Goal: Check status: Check status

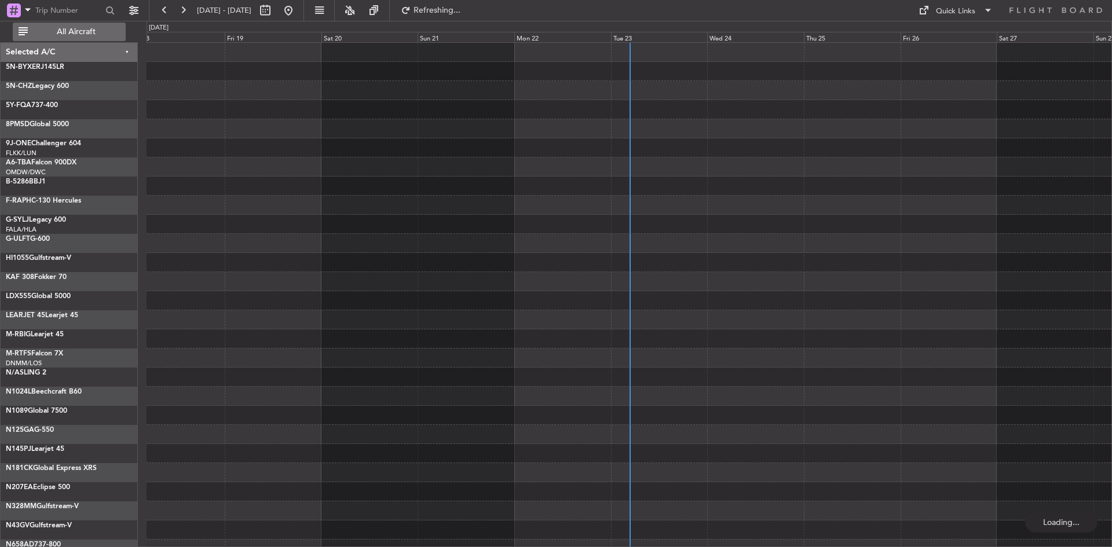
click at [79, 35] on span "All Aircraft" at bounding box center [76, 32] width 92 height 8
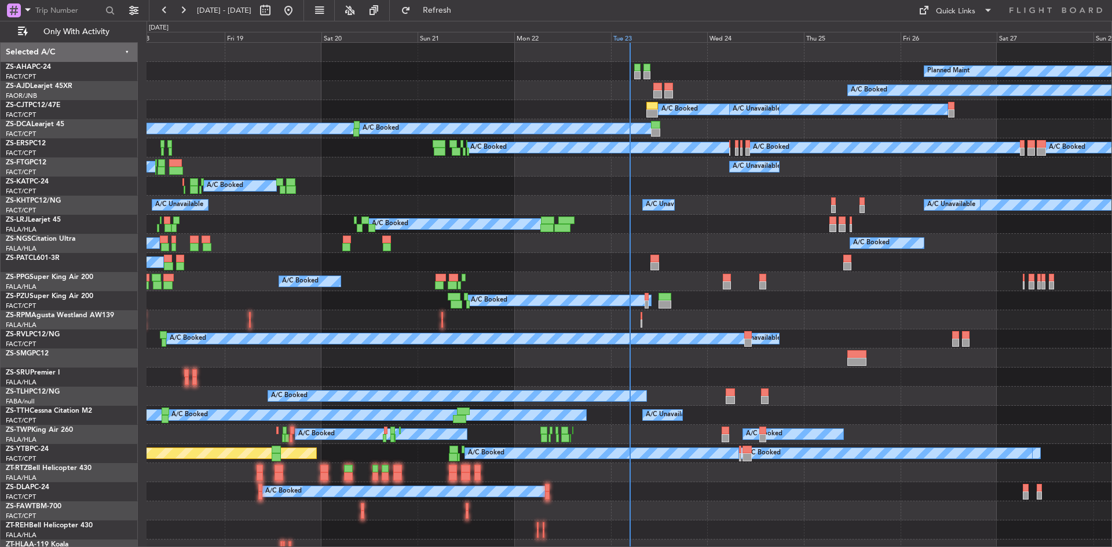
click at [631, 37] on div "Tue 23" at bounding box center [659, 37] width 97 height 10
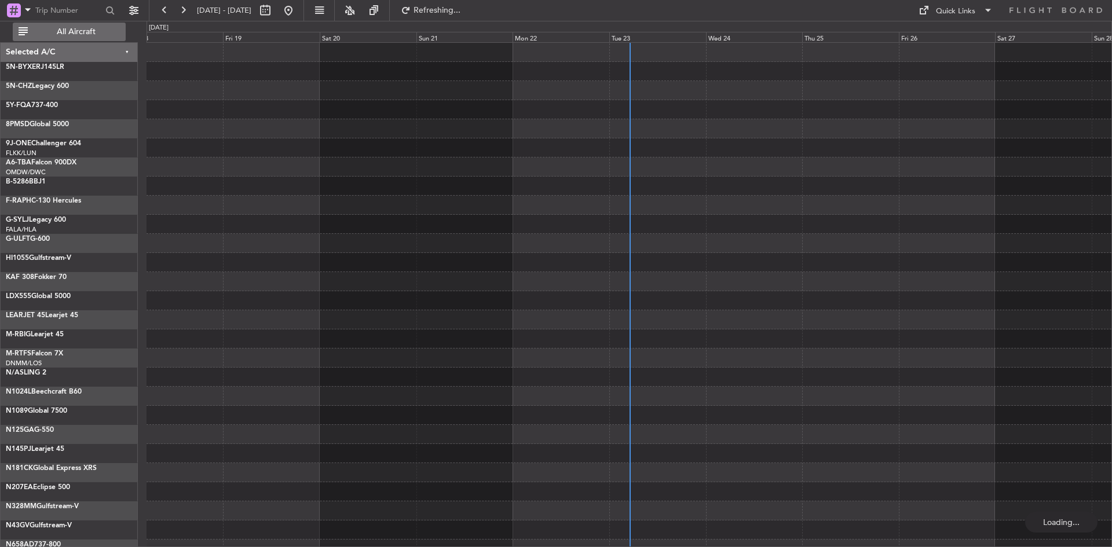
click at [92, 35] on span "All Aircraft" at bounding box center [76, 32] width 92 height 8
click at [627, 36] on div "Tue 23" at bounding box center [657, 37] width 97 height 10
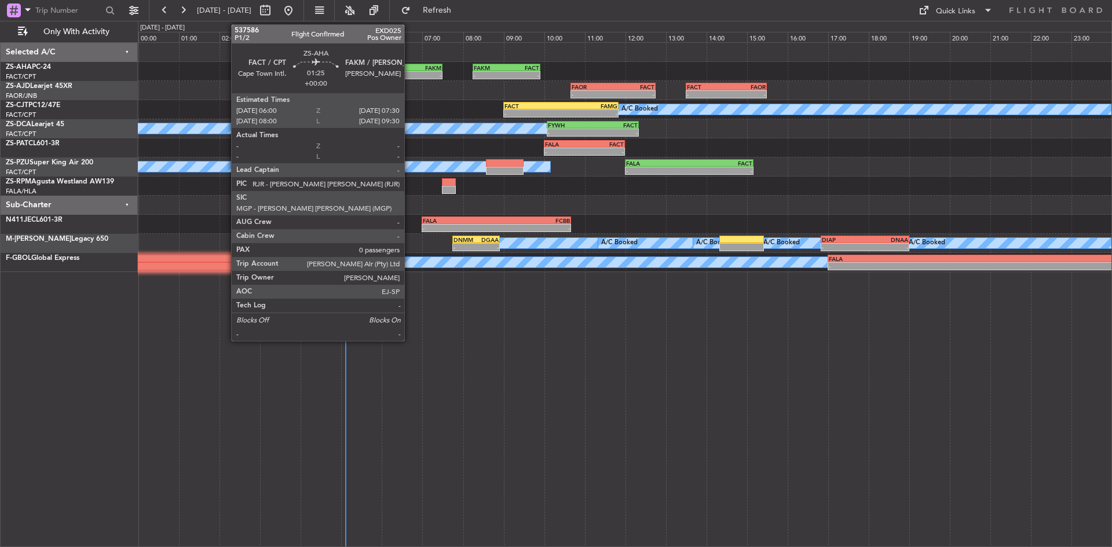
click at [409, 68] on div "FACT" at bounding box center [397, 67] width 30 height 7
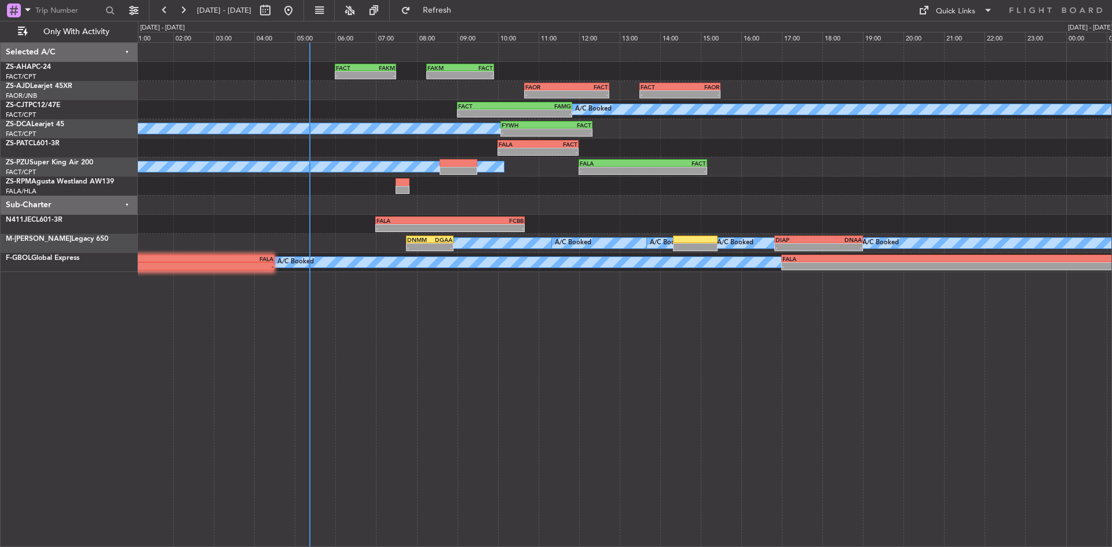
click at [288, 67] on div "- - FACT 06:00 Z FAKM 07:30 Z - - FAKM 08:15 Z FACT 09:55 Z" at bounding box center [625, 71] width 974 height 19
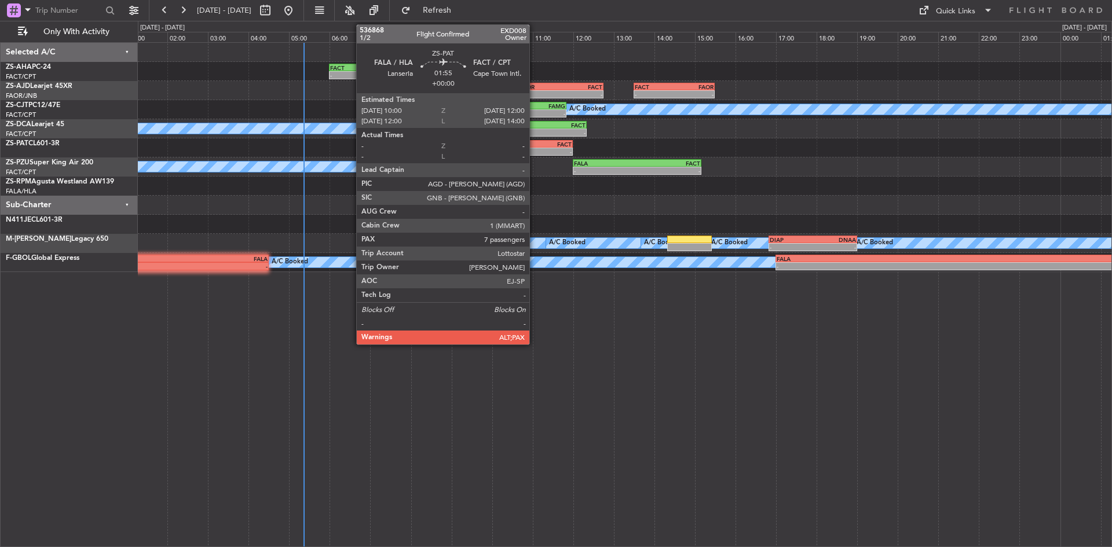
click at [535, 153] on div "-" at bounding box center [551, 151] width 39 height 7
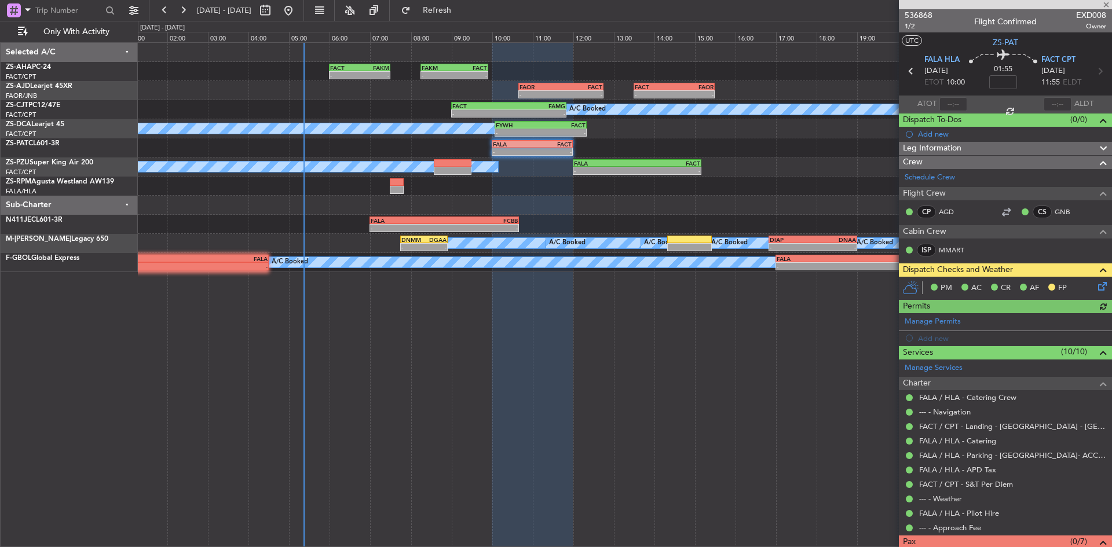
scroll to position [35, 0]
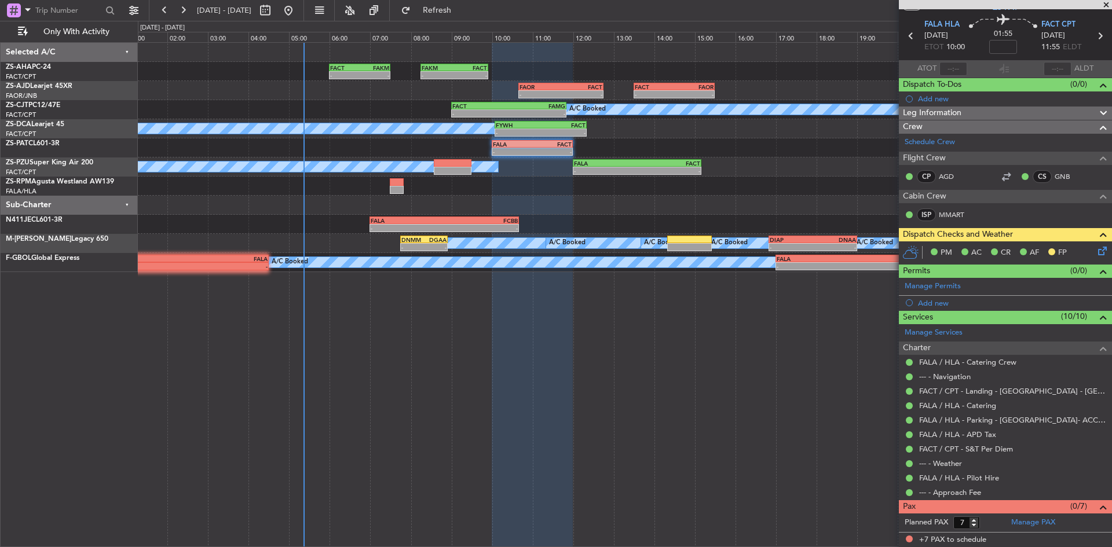
click at [1096, 252] on icon at bounding box center [1100, 248] width 9 height 9
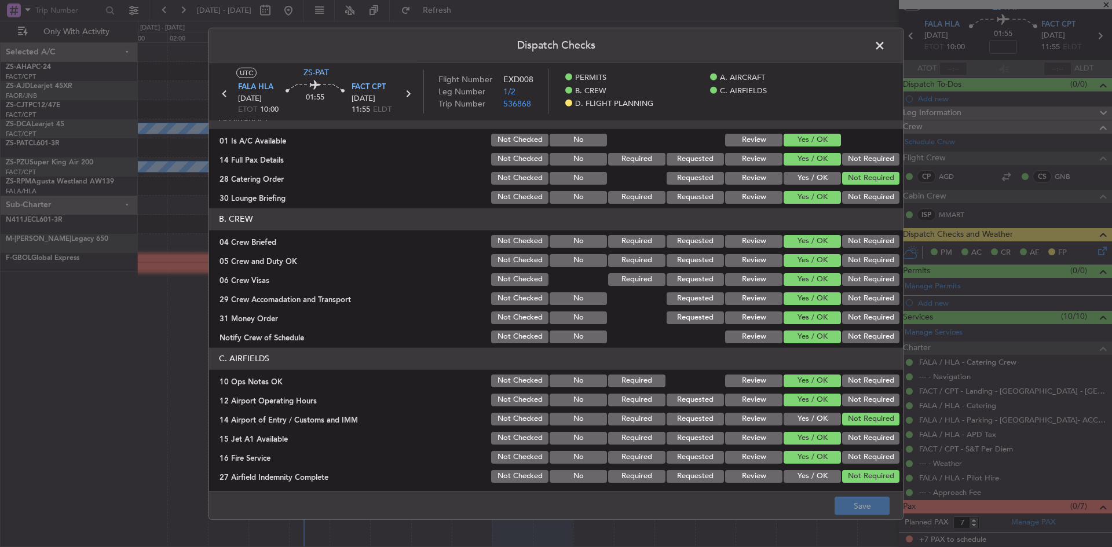
scroll to position [142, 0]
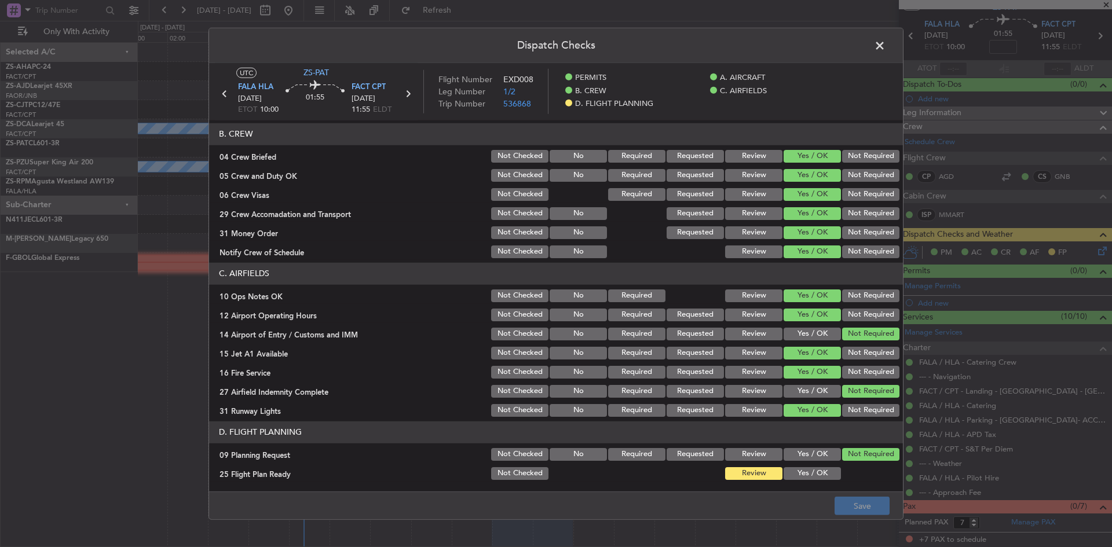
click at [756, 459] on button "Review" at bounding box center [753, 454] width 57 height 13
click at [849, 509] on button "Save" at bounding box center [862, 506] width 55 height 19
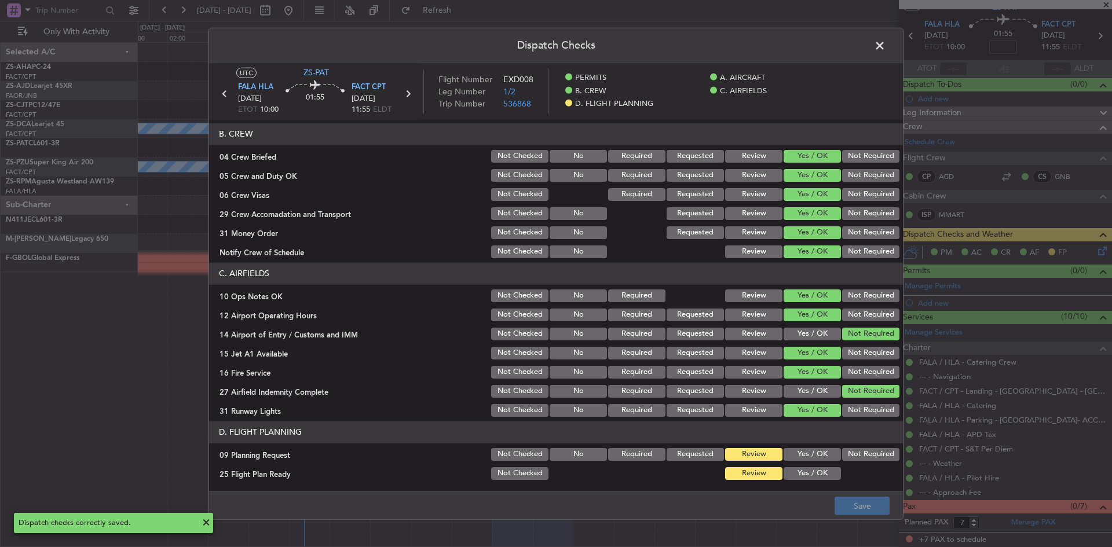
click at [886, 46] on span at bounding box center [886, 47] width 0 height 23
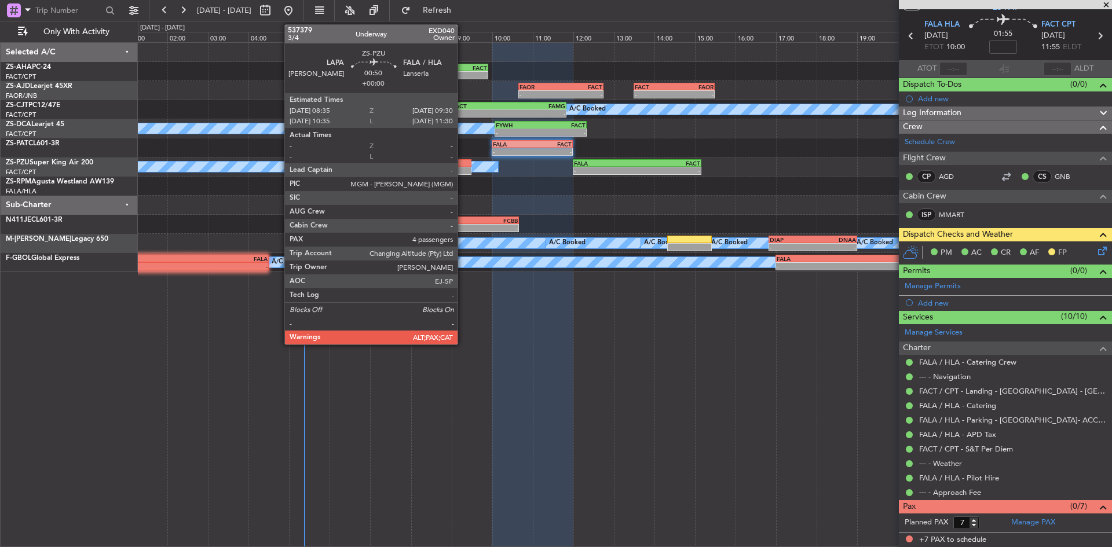
click at [463, 163] on div at bounding box center [453, 163] width 38 height 8
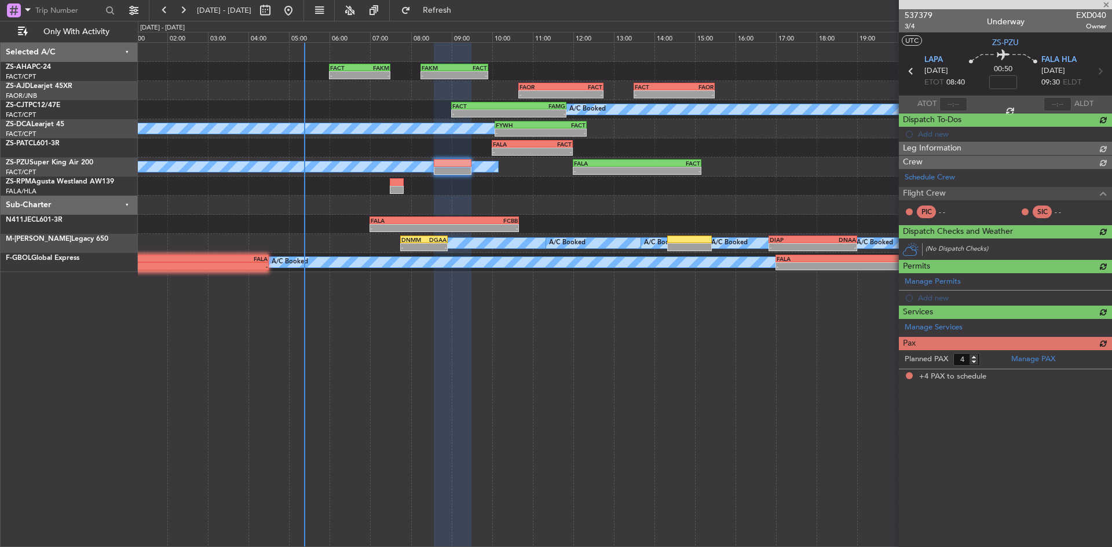
scroll to position [0, 0]
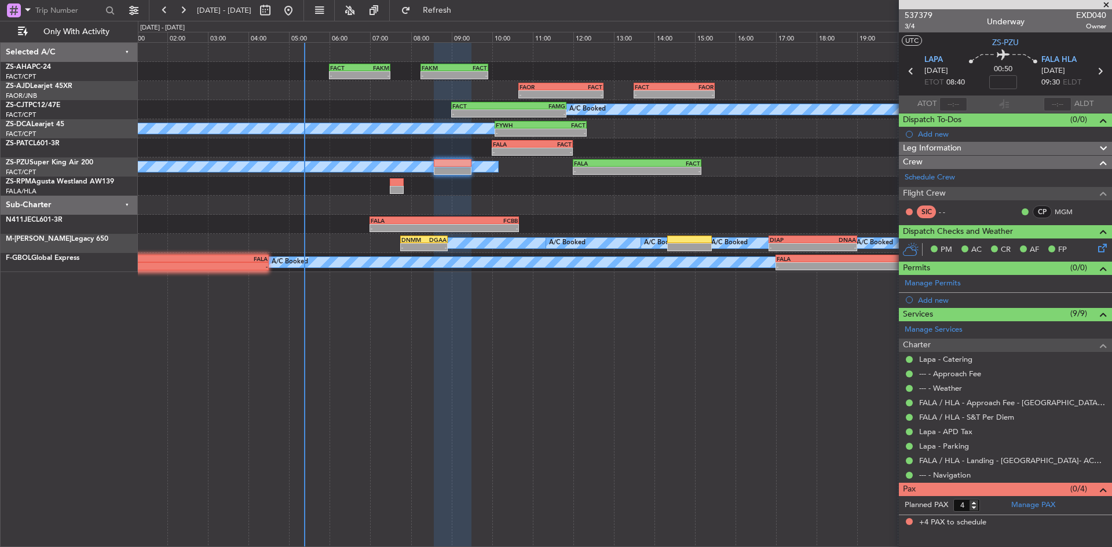
click at [1106, 2] on span at bounding box center [1106, 5] width 12 height 10
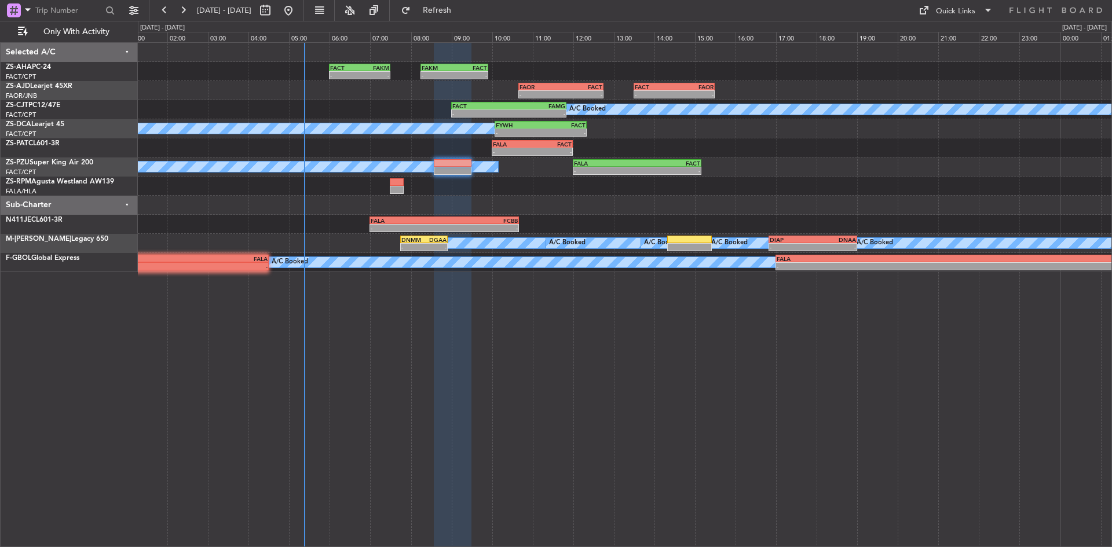
type input "0"
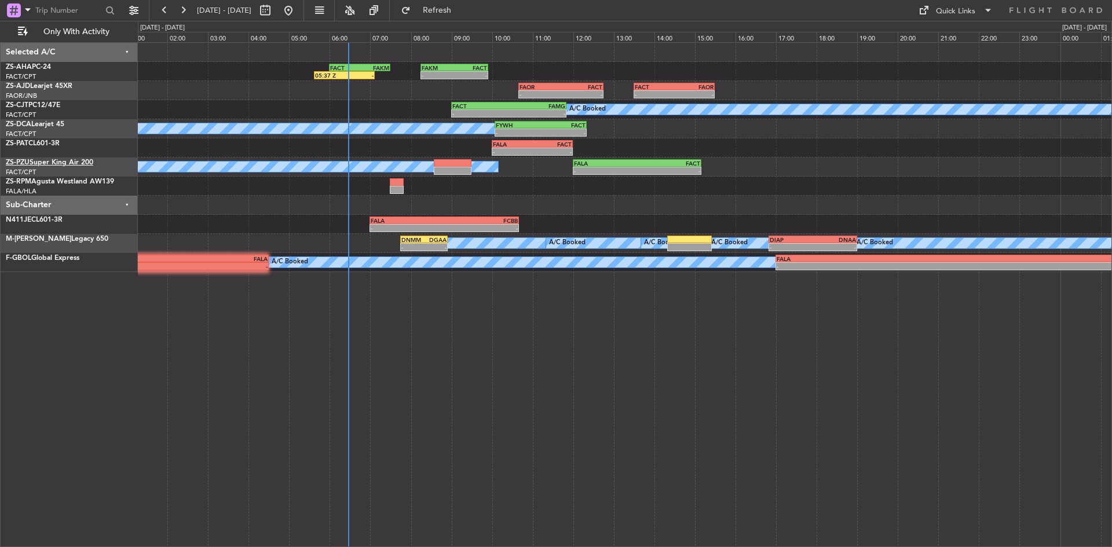
drag, startPoint x: 455, startPoint y: 14, endPoint x: 46, endPoint y: 164, distance: 435.8
click at [455, 14] on span "Refresh" at bounding box center [437, 10] width 49 height 8
click at [191, 9] on button at bounding box center [183, 10] width 19 height 19
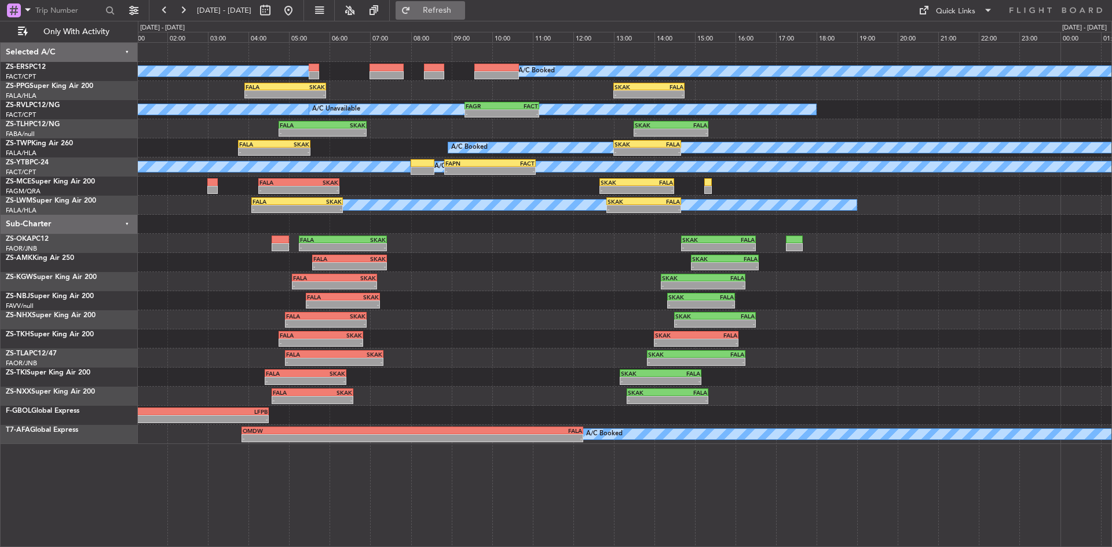
click at [455, 2] on button "Refresh" at bounding box center [431, 10] width 70 height 19
click at [189, 3] on button at bounding box center [183, 10] width 19 height 19
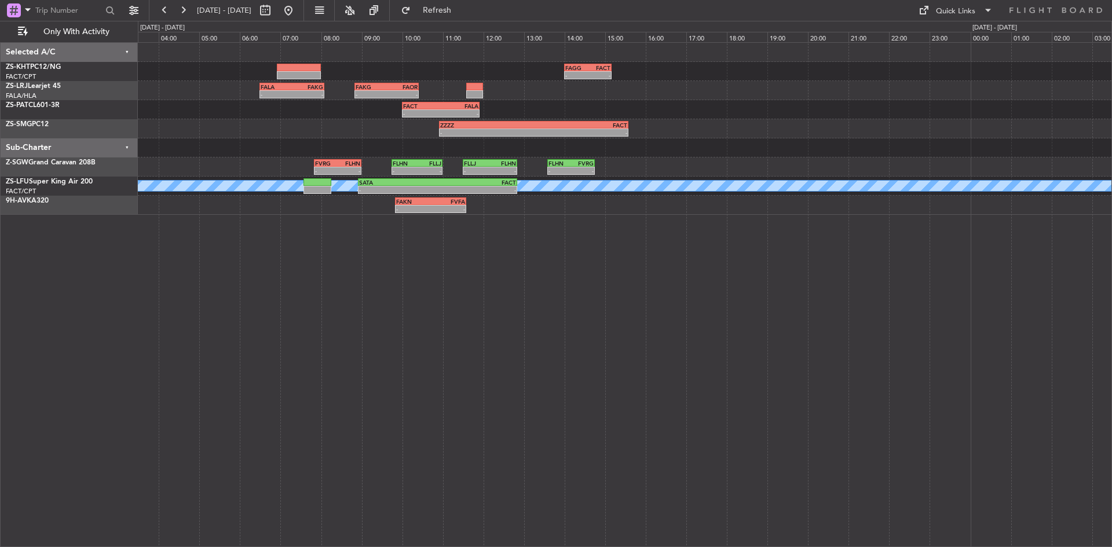
click at [152, 114] on div "- - FAGG 14:00 Z FACT 15:10 Z A/C Unavailable FALA 06:30 Z FAKG 08:05 Z - - - -…" at bounding box center [625, 129] width 974 height 172
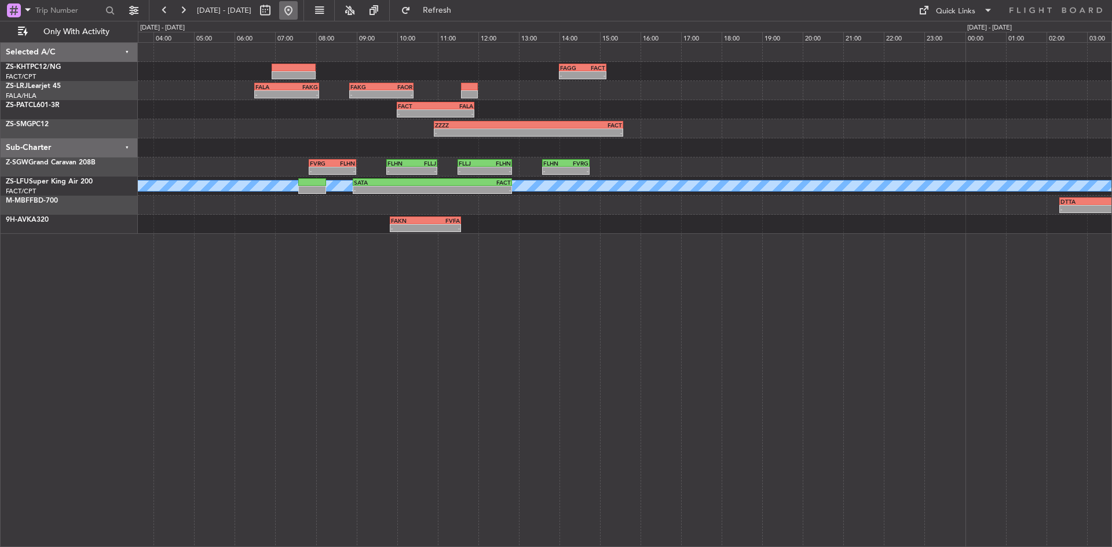
click at [298, 13] on button at bounding box center [288, 10] width 19 height 19
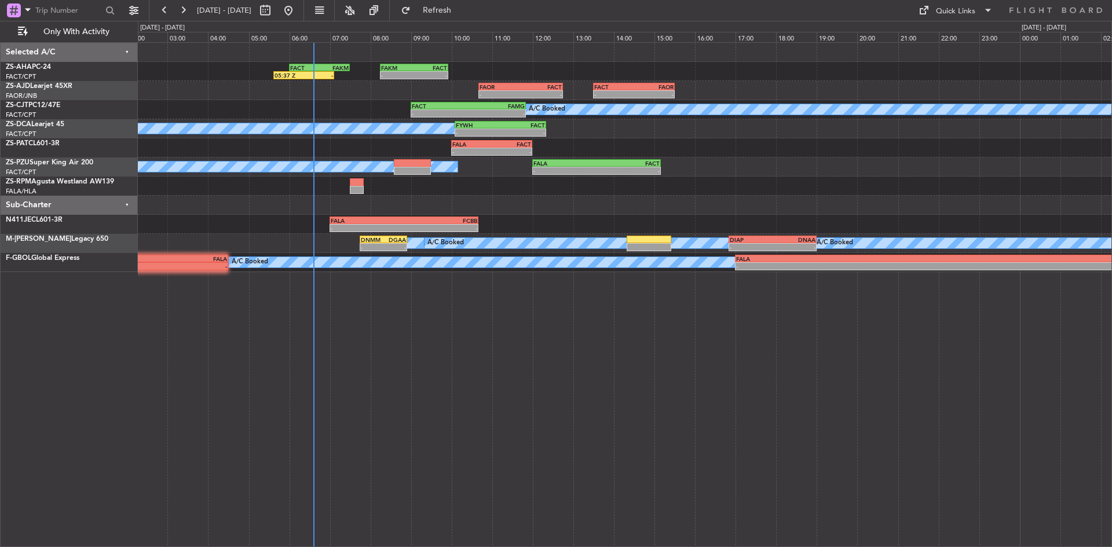
click at [203, 96] on div "FACT 13:30 Z FAOR 15:30 Z - - - - FAOR 10:40 Z FACT 12:45 Z" at bounding box center [625, 90] width 974 height 19
click at [462, 6] on span "Refresh" at bounding box center [437, 10] width 49 height 8
click at [188, 6] on button at bounding box center [183, 10] width 19 height 19
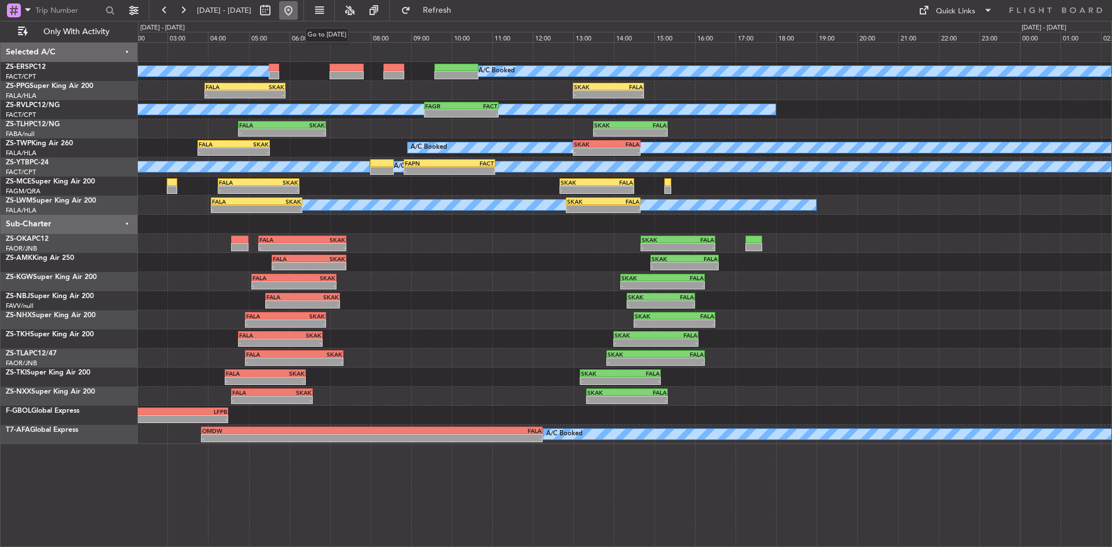
click at [298, 15] on button at bounding box center [288, 10] width 19 height 19
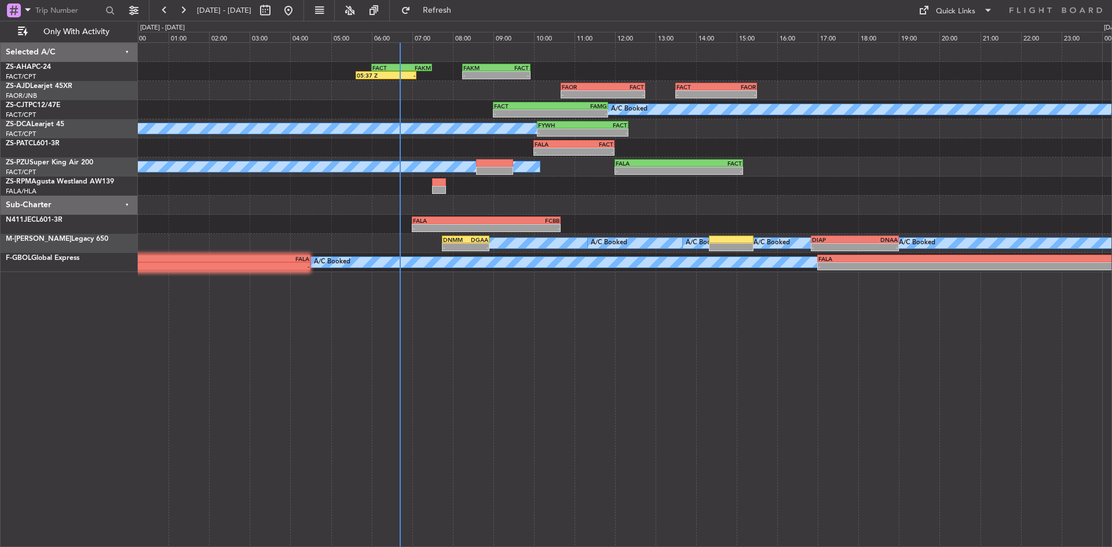
click at [328, 230] on div "FACT 06:00 Z FAKM 07:30 Z 05:37 Z - - - FAKM 08:15 Z FACT 09:55 Z FACT 13:30 Z …" at bounding box center [625, 157] width 974 height 229
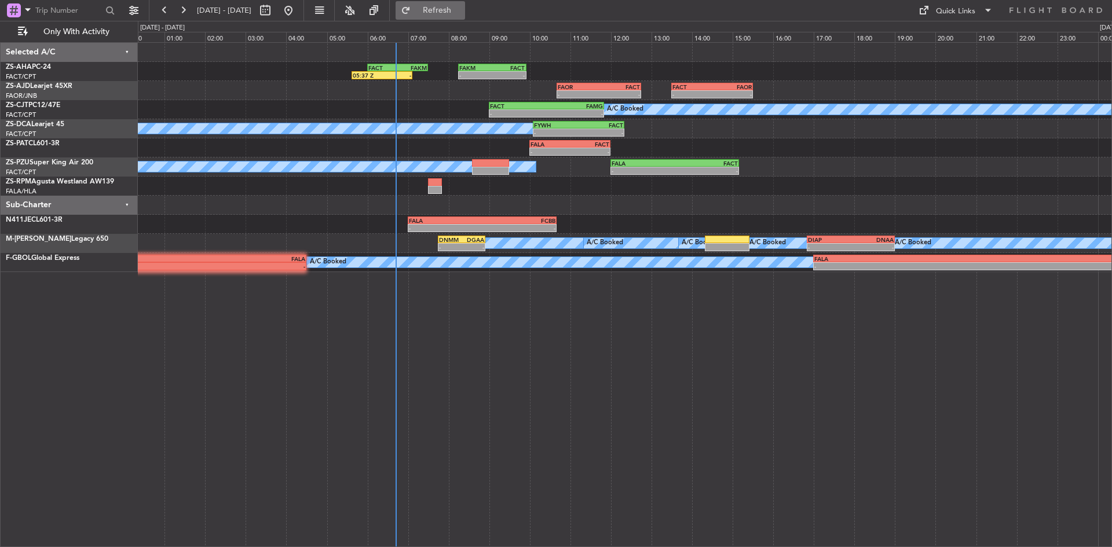
click at [465, 17] on button "Refresh" at bounding box center [431, 10] width 70 height 19
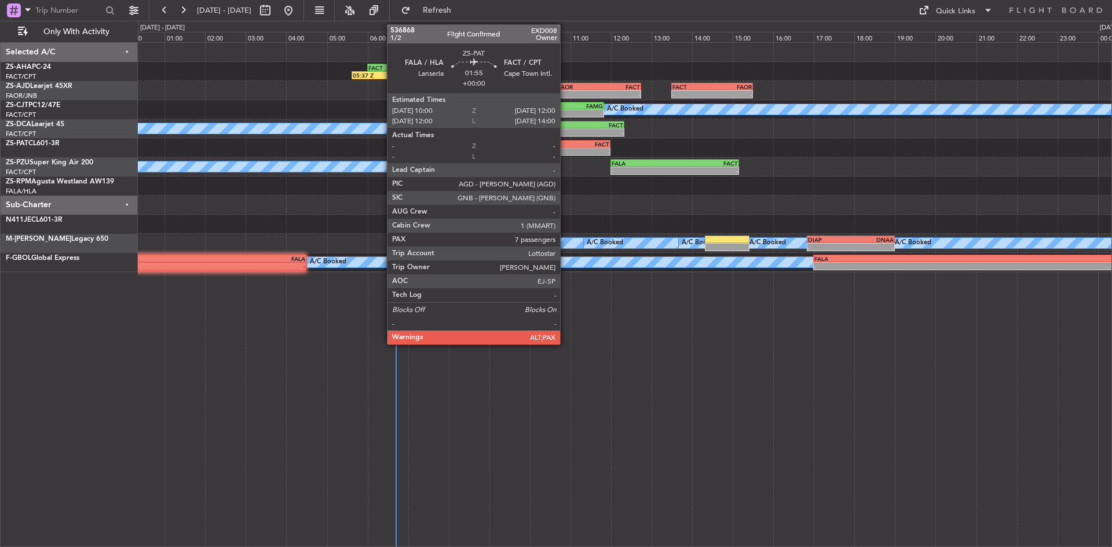
click at [565, 144] on div "FALA" at bounding box center [550, 144] width 39 height 7
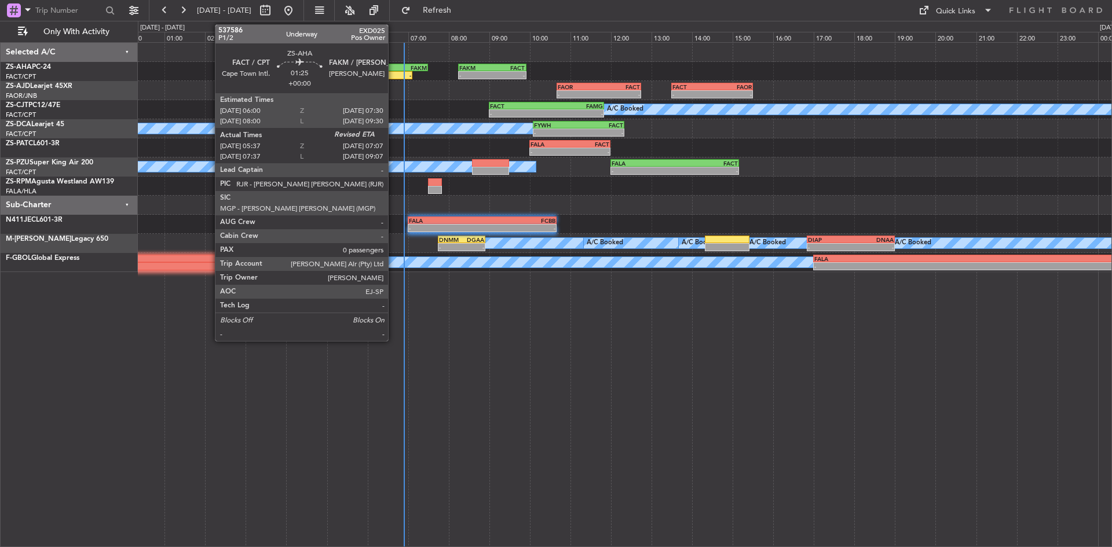
click at [392, 69] on div "FACT" at bounding box center [383, 67] width 30 height 7
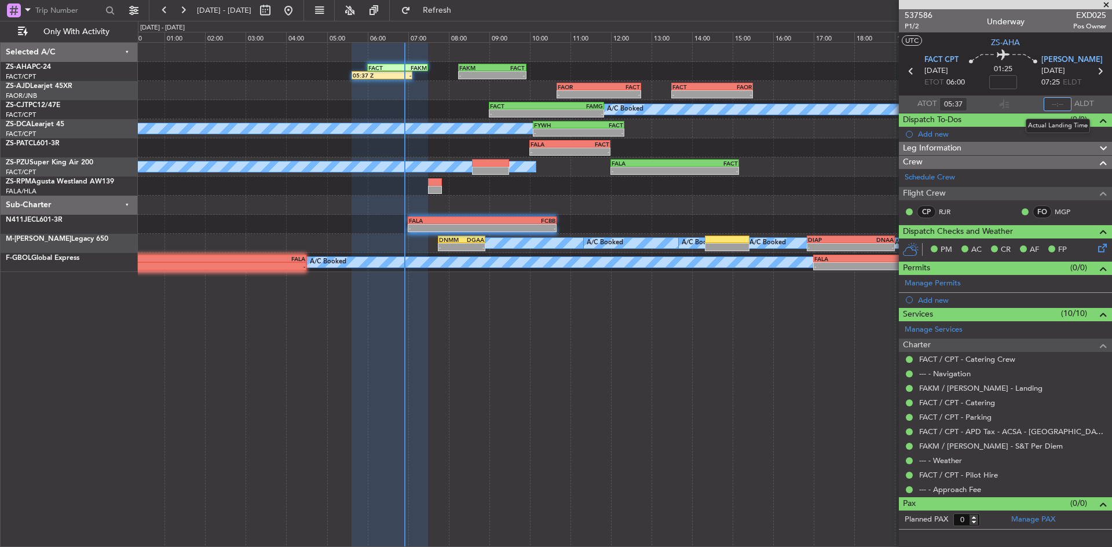
click at [1060, 104] on input "text" at bounding box center [1058, 104] width 28 height 14
type input "06:50"
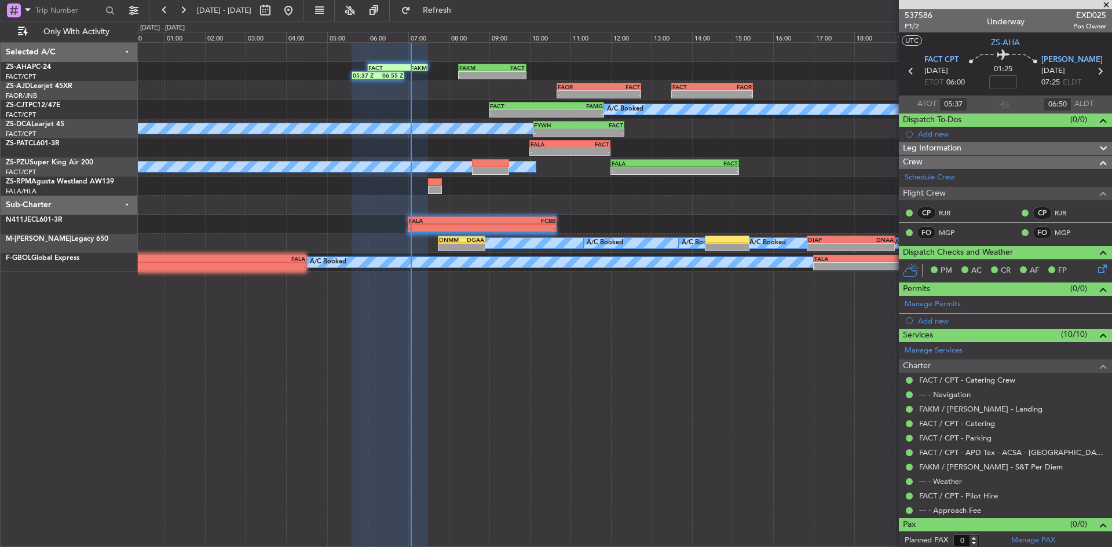
drag, startPoint x: 1109, startPoint y: 2, endPoint x: 1083, endPoint y: 5, distance: 26.3
click at [1109, 2] on span at bounding box center [1106, 5] width 12 height 10
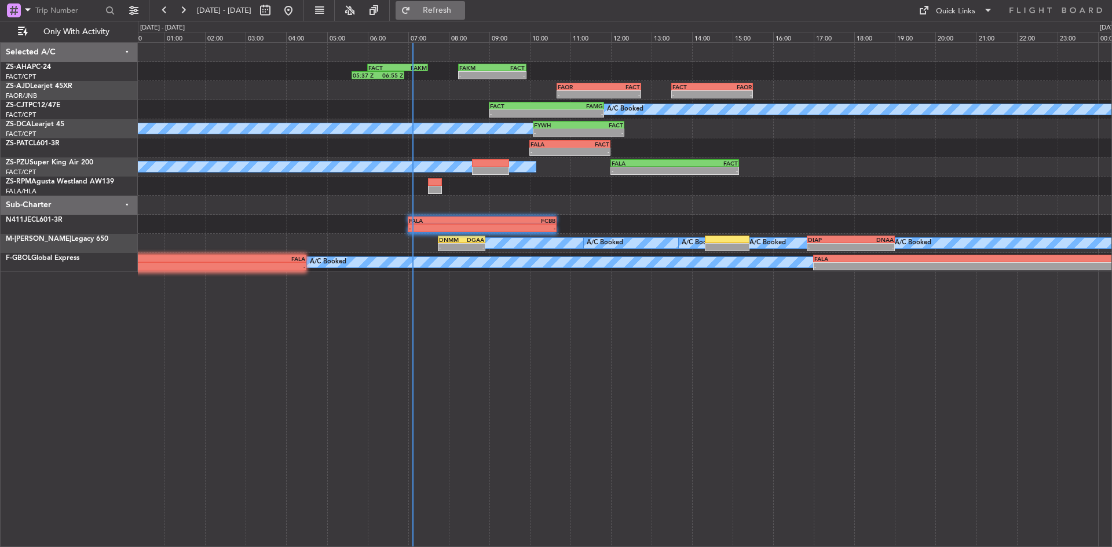
click at [462, 10] on span "Refresh" at bounding box center [437, 10] width 49 height 8
click at [186, 15] on button at bounding box center [183, 10] width 19 height 19
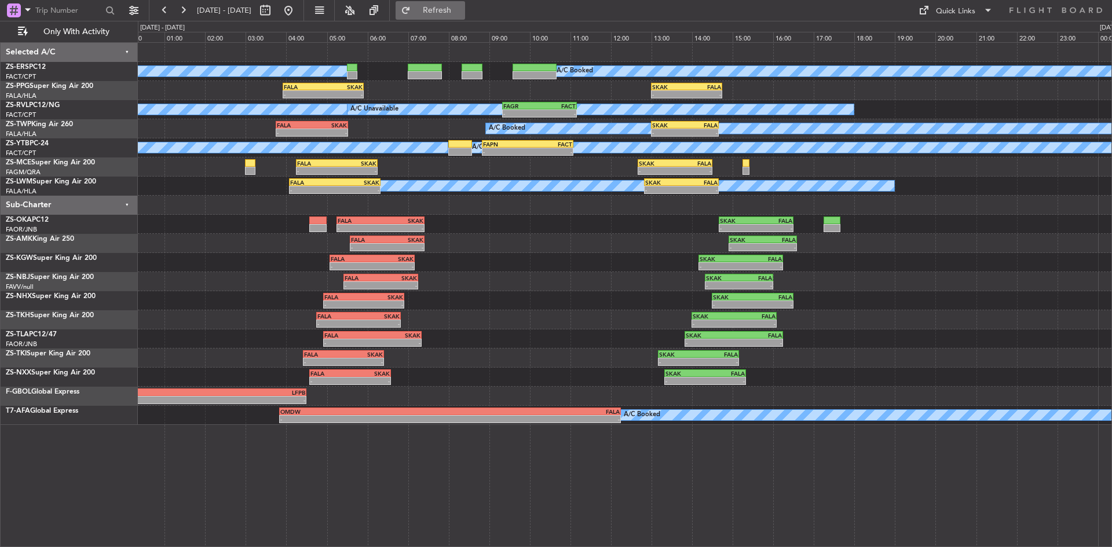
click at [451, 8] on span "Refresh" at bounding box center [437, 10] width 49 height 8
click at [462, 6] on span "Refresh" at bounding box center [437, 10] width 49 height 8
click at [298, 13] on button at bounding box center [288, 10] width 19 height 19
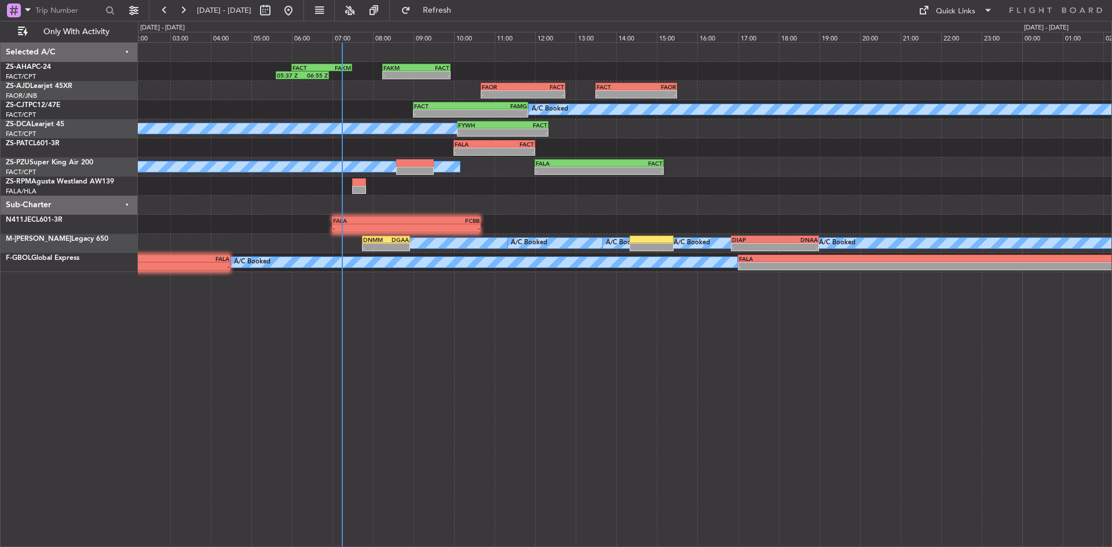
click at [209, 236] on div "- - FAKM 08:15 Z FACT 09:55 Z FACT 06:00 Z FAKM 07:30 Z 05:37 Z 06:55 Z FACT 13…" at bounding box center [625, 157] width 974 height 229
click at [446, 10] on button "Refresh" at bounding box center [431, 10] width 70 height 19
click at [179, 10] on button at bounding box center [183, 10] width 19 height 19
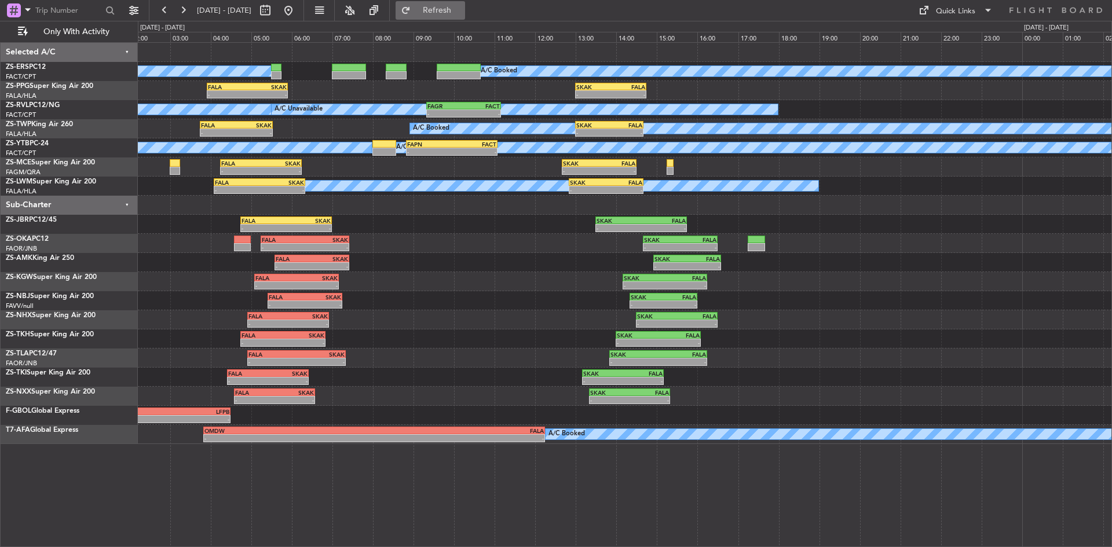
click at [443, 9] on button "Refresh" at bounding box center [431, 10] width 70 height 19
click at [298, 9] on button at bounding box center [288, 10] width 19 height 19
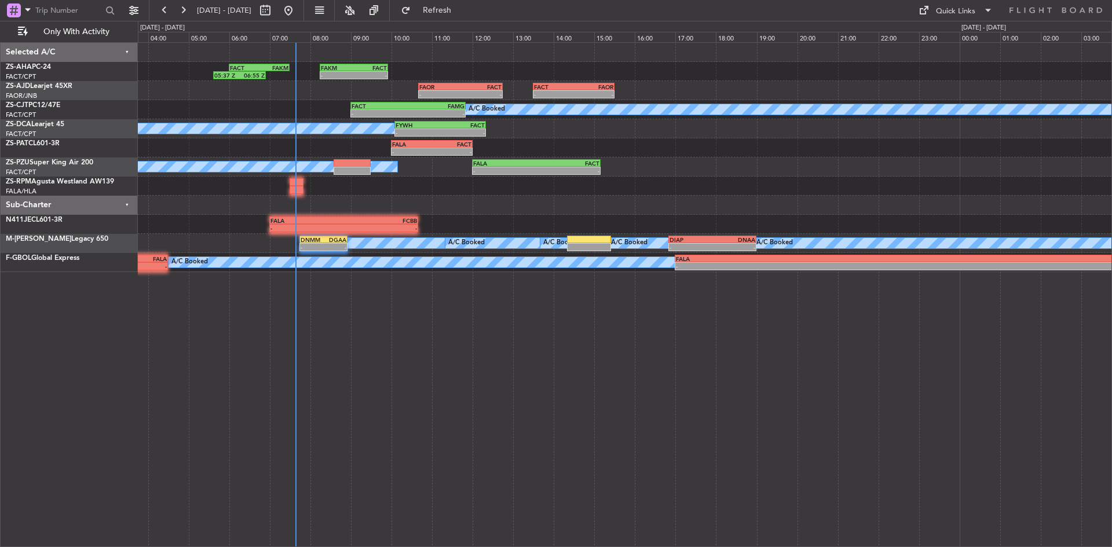
click at [109, 245] on div "FAKM 08:15 Z FACT 09:55 Z - - FACT 06:00 Z FAKM 07:30 Z 05:37 Z 06:55 Z FACT 13…" at bounding box center [556, 284] width 1112 height 526
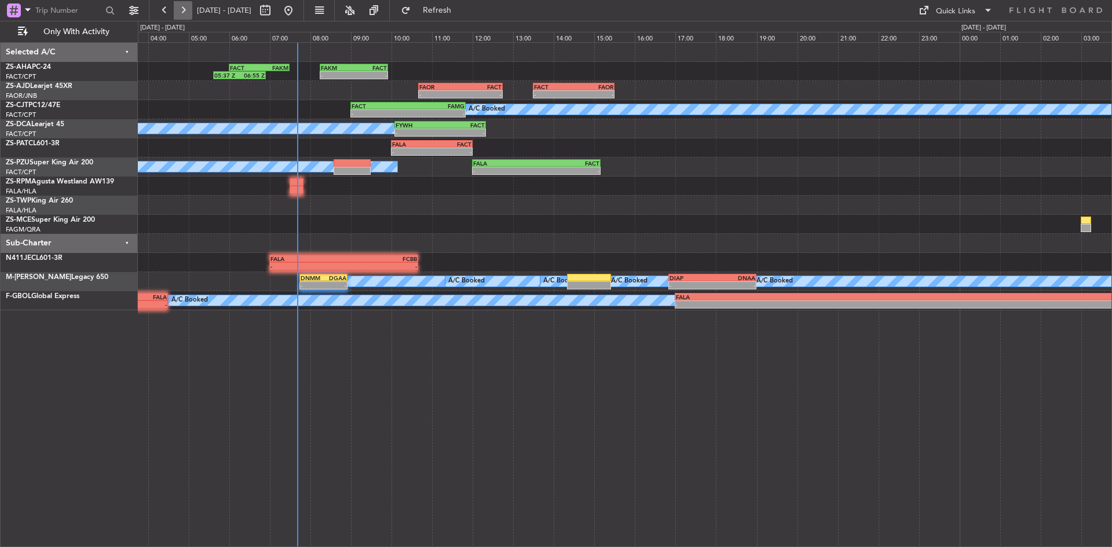
click at [180, 14] on button at bounding box center [183, 10] width 19 height 19
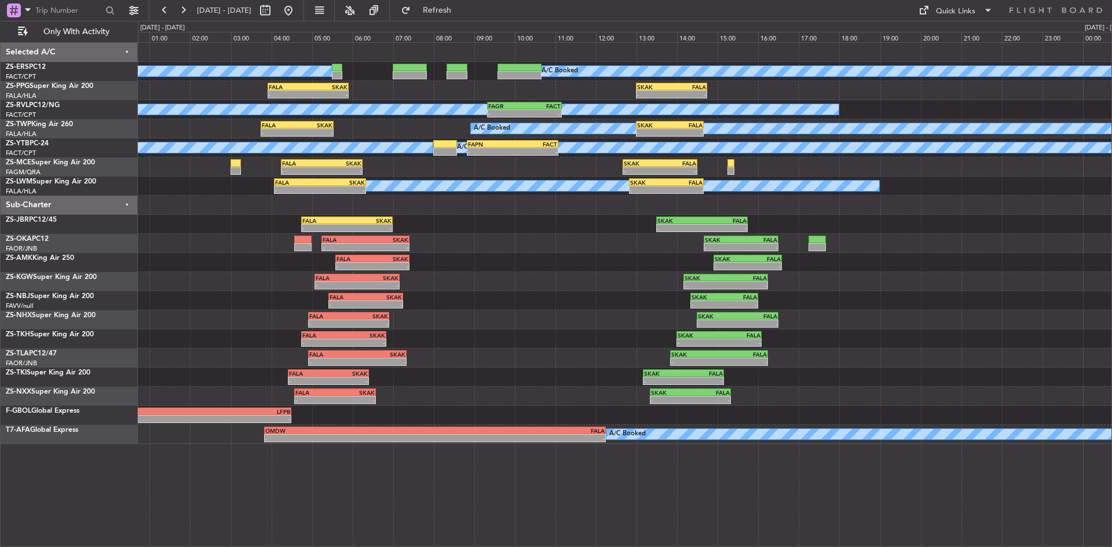
drag, startPoint x: 447, startPoint y: 9, endPoint x: 440, endPoint y: 25, distance: 16.9
click at [447, 9] on button "Refresh" at bounding box center [431, 10] width 70 height 19
click at [455, 9] on span "Refresh" at bounding box center [437, 10] width 49 height 8
click at [298, 6] on button at bounding box center [288, 10] width 19 height 19
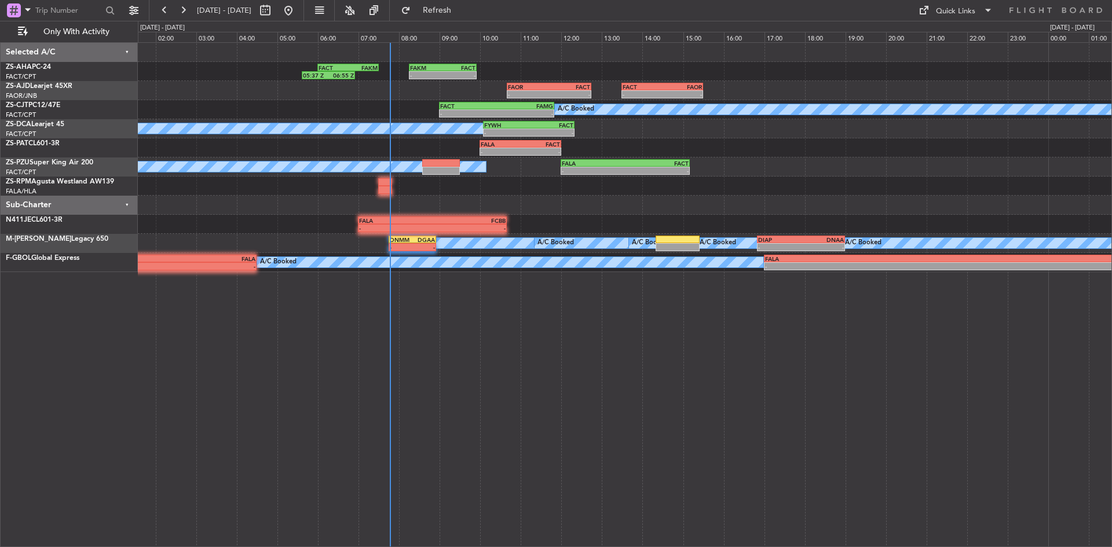
click at [326, 217] on div "- - FAKM 08:15 Z FACT 09:55 Z FACT 06:00 Z FAKM 07:30 Z 05:37 Z 06:55 Z FACT 13…" at bounding box center [625, 157] width 974 height 229
click at [448, 15] on button "Refresh" at bounding box center [431, 10] width 70 height 19
click at [462, 6] on span "Refresh" at bounding box center [437, 10] width 49 height 8
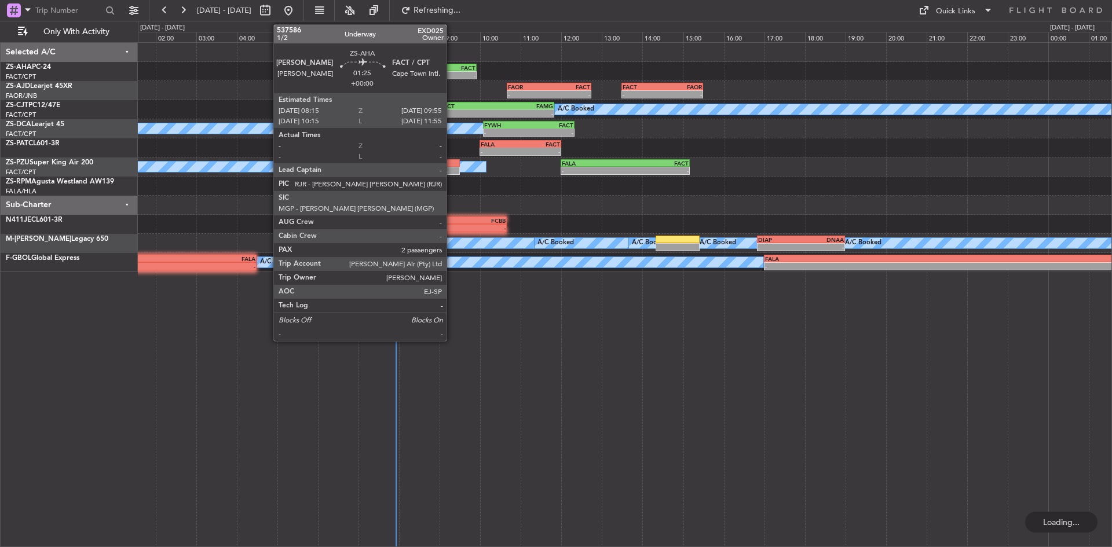
click at [449, 73] on div "-" at bounding box center [459, 75] width 33 height 7
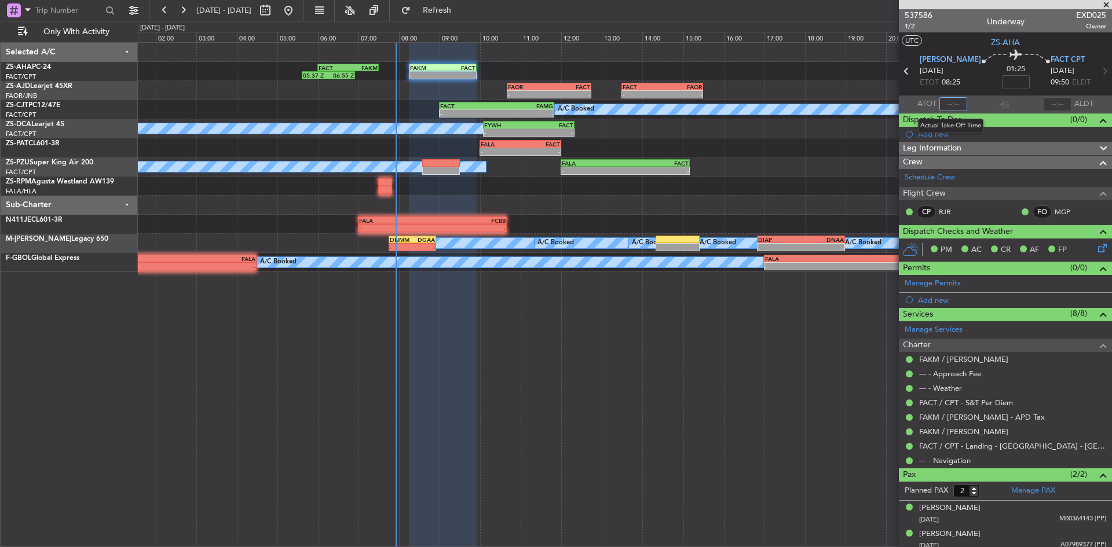
click at [950, 104] on input "text" at bounding box center [953, 104] width 28 height 14
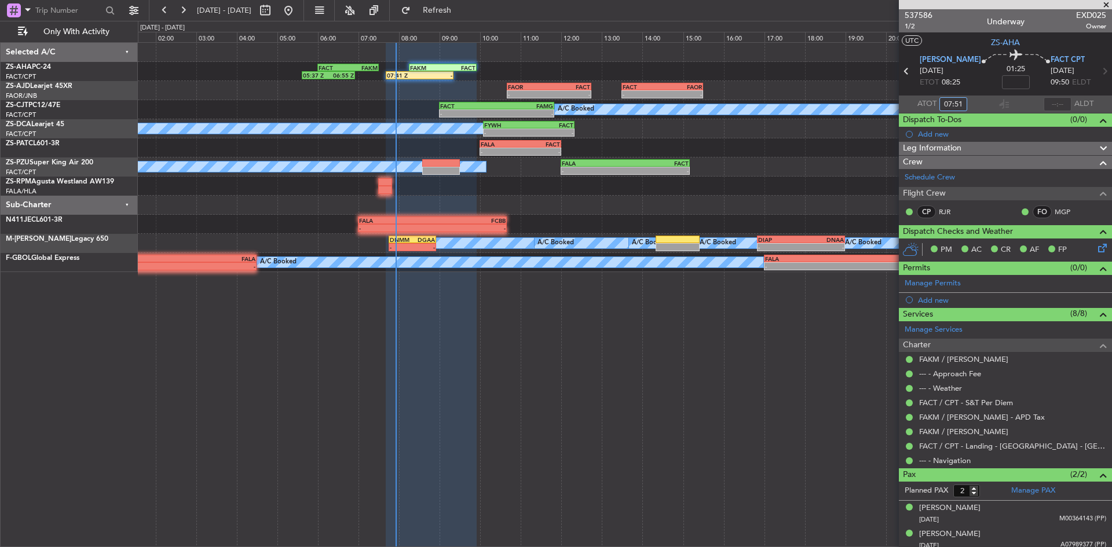
type input "07:51"
click at [1111, 2] on span at bounding box center [1106, 5] width 12 height 10
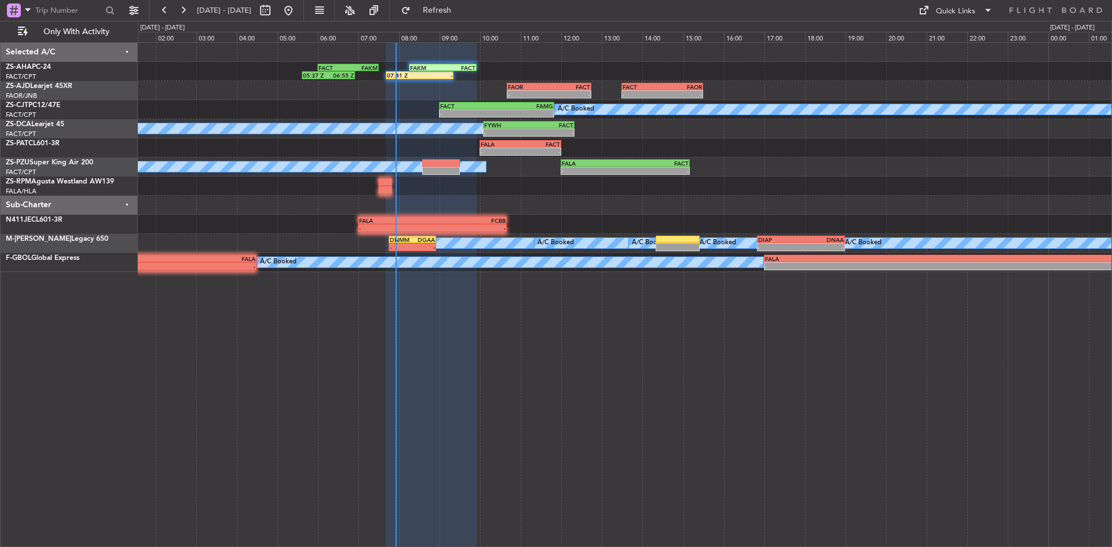
type input "0"
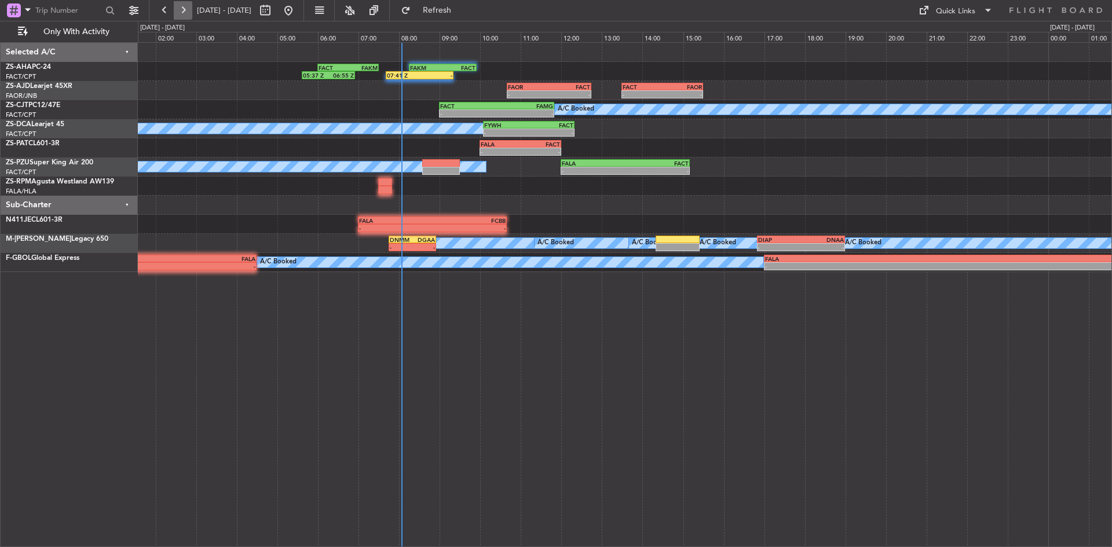
click at [189, 8] on button at bounding box center [183, 10] width 19 height 19
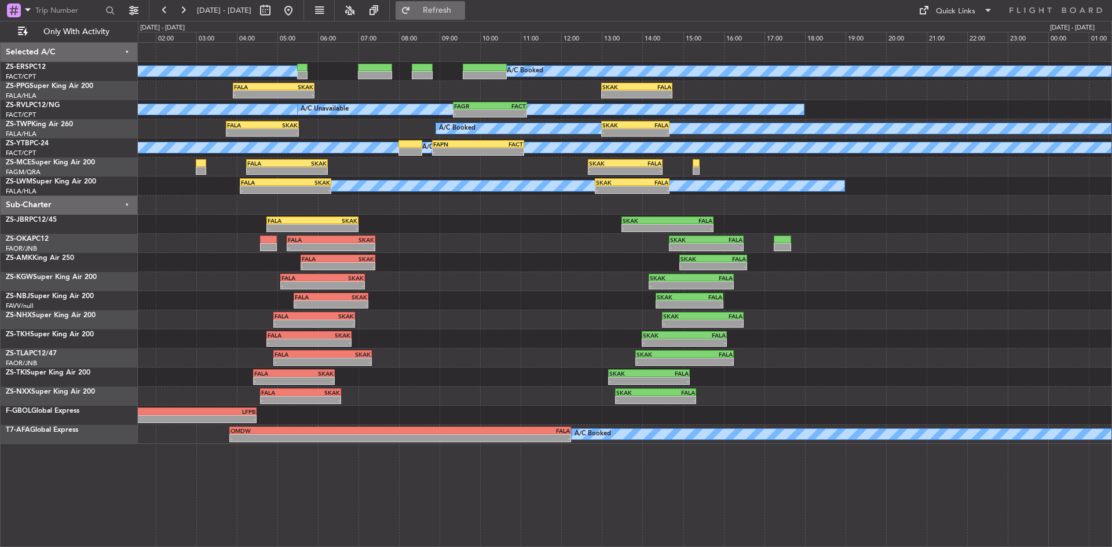
click at [462, 10] on span "Refresh" at bounding box center [437, 10] width 49 height 8
click at [188, 8] on button at bounding box center [183, 10] width 19 height 19
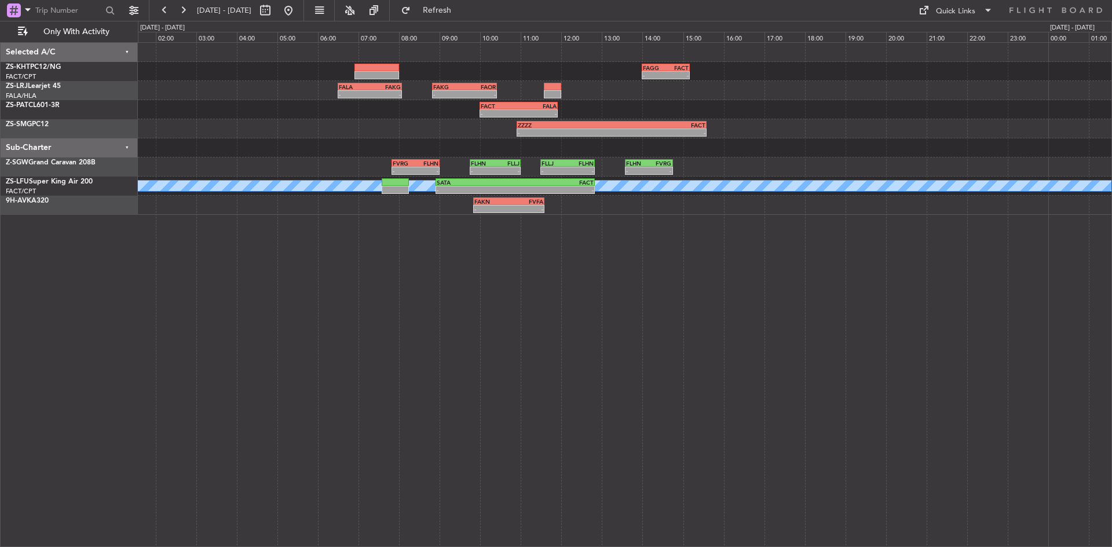
click at [304, 4] on fb-range-datepicker "[DATE] - [DATE]" at bounding box center [226, 10] width 155 height 21
click at [298, 11] on button at bounding box center [288, 10] width 19 height 19
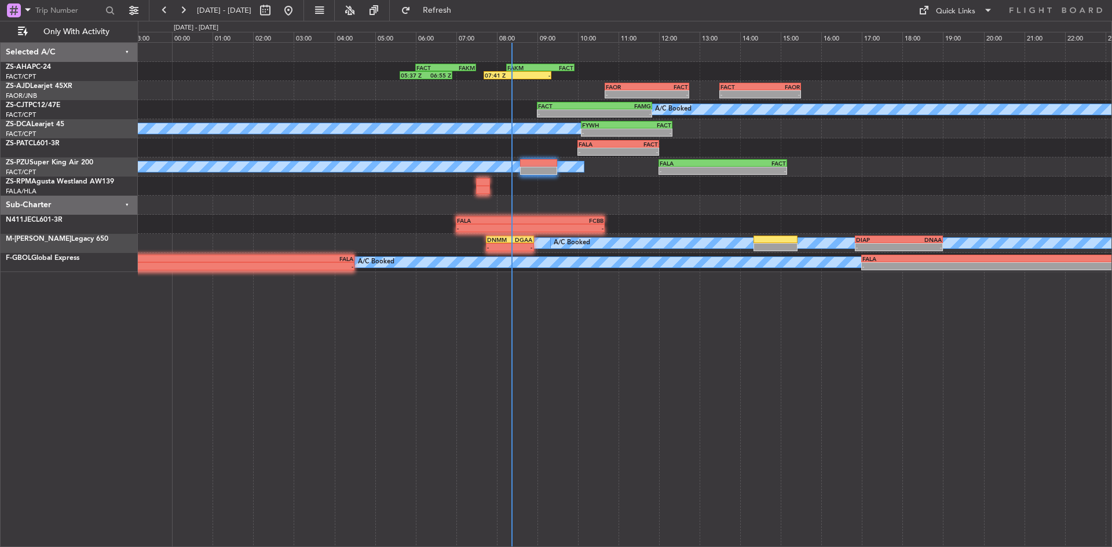
click at [286, 127] on div "07:41 Z - FAKM 08:15 Z FACT 09:55 Z FACT 06:00 Z FAKM 07:30 Z 05:37 Z 06:55 Z -…" at bounding box center [625, 157] width 974 height 229
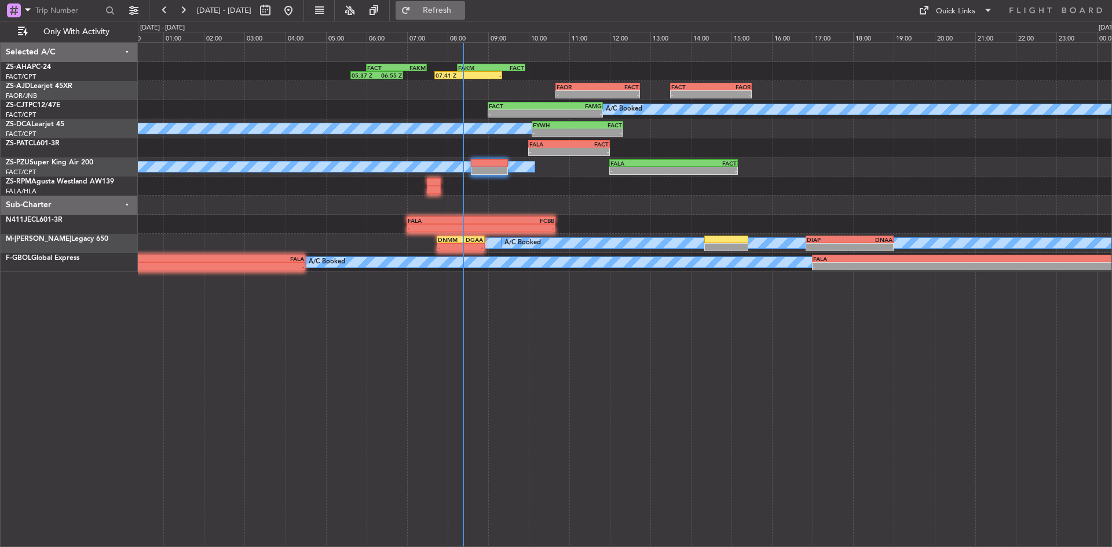
click at [462, 7] on span "Refresh" at bounding box center [437, 10] width 49 height 8
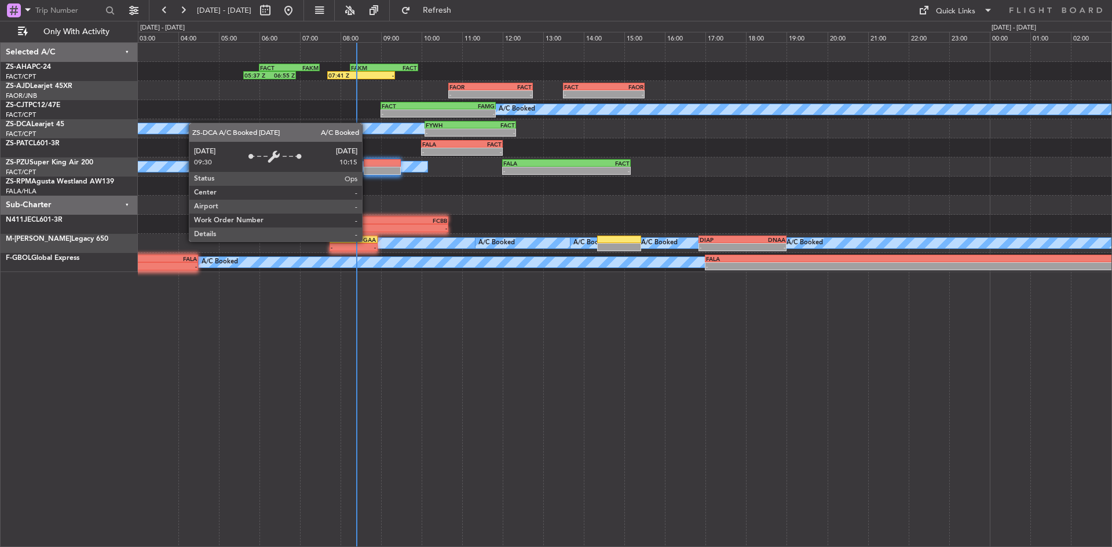
click at [188, 123] on div "05:37 Z 06:55 Z FACT 06:00 Z FAKM 07:30 Z 07:41 Z - FAKM 08:15 Z FACT 09:55 Z -…" at bounding box center [625, 157] width 974 height 229
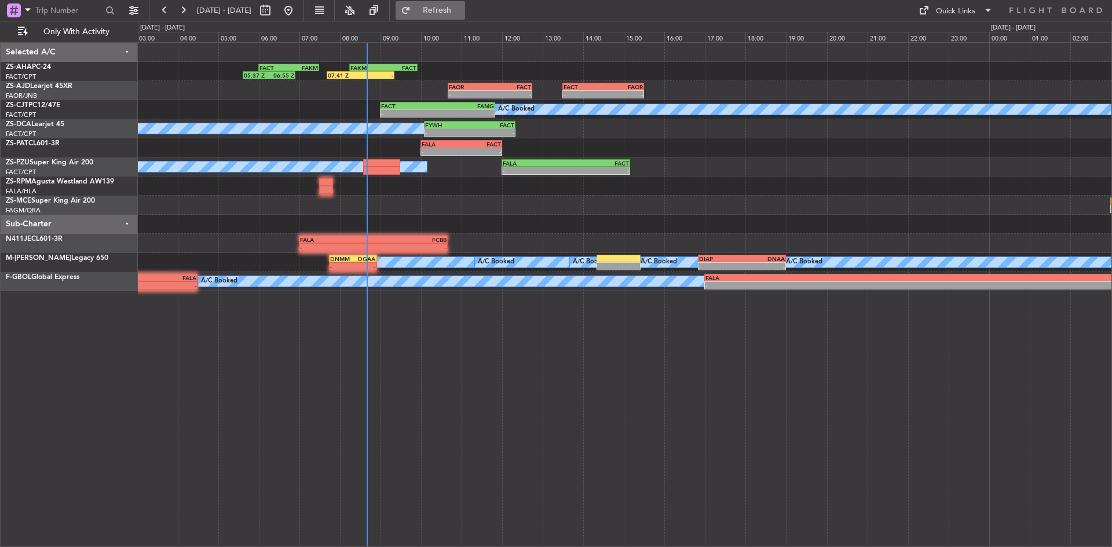
click at [462, 9] on span "Refresh" at bounding box center [437, 10] width 49 height 8
click at [462, 12] on span "Refresh" at bounding box center [437, 10] width 49 height 8
click at [454, 3] on button "Refresh" at bounding box center [431, 10] width 70 height 19
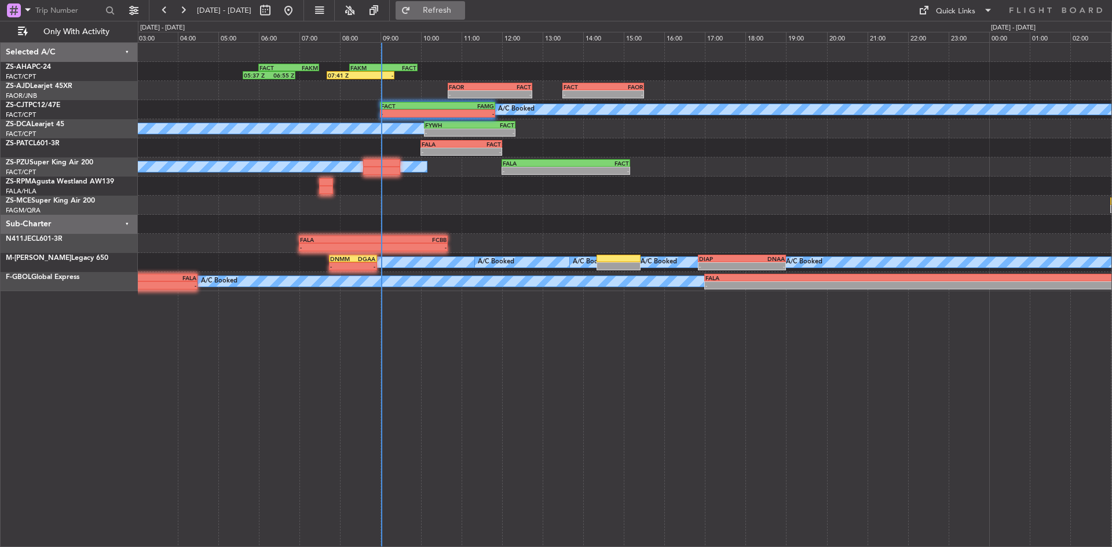
click at [462, 10] on span "Refresh" at bounding box center [437, 10] width 49 height 8
click at [462, 6] on span "Refresh" at bounding box center [437, 10] width 49 height 8
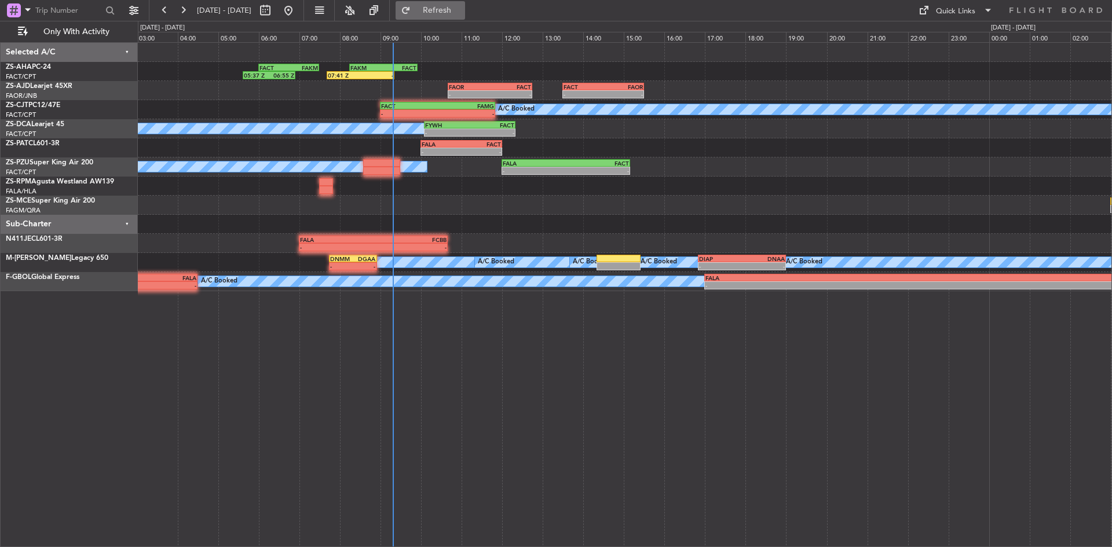
click at [471, 12] on fb-refresh-button "Refresh" at bounding box center [430, 10] width 81 height 21
click at [462, 8] on span "Refresh" at bounding box center [437, 10] width 49 height 8
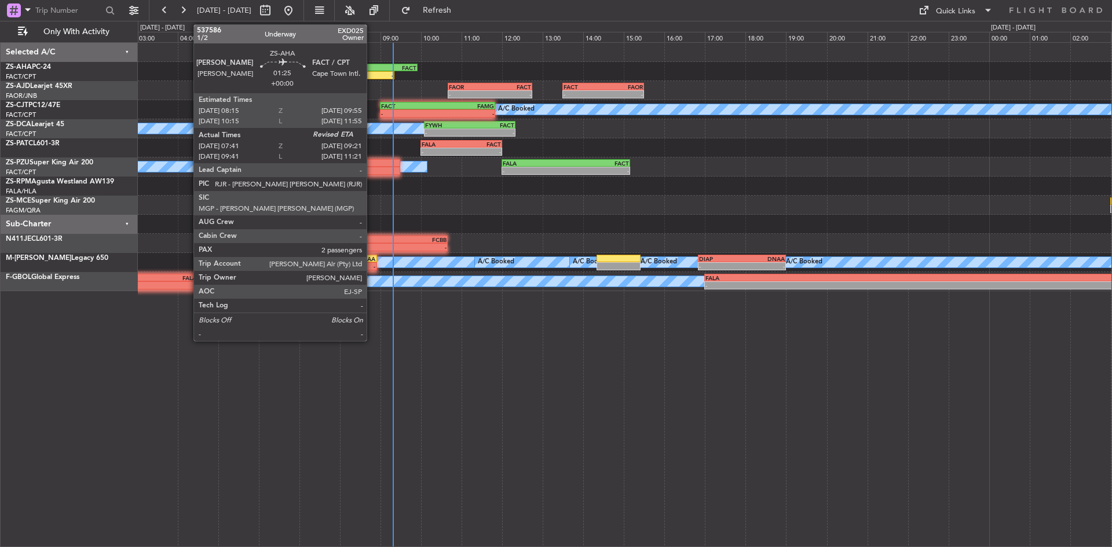
click at [372, 76] on div "-" at bounding box center [376, 75] width 33 height 7
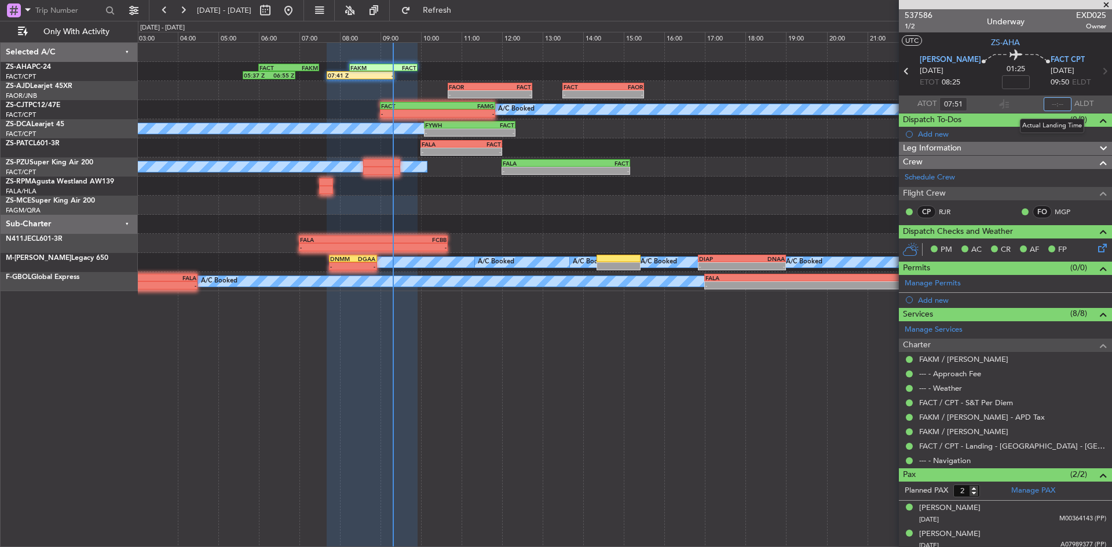
click at [1053, 100] on input "text" at bounding box center [1058, 104] width 28 height 14
type input "09:17"
drag, startPoint x: 1107, startPoint y: 6, endPoint x: 1052, endPoint y: 0, distance: 55.9
click at [1107, 6] on span at bounding box center [1106, 5] width 12 height 10
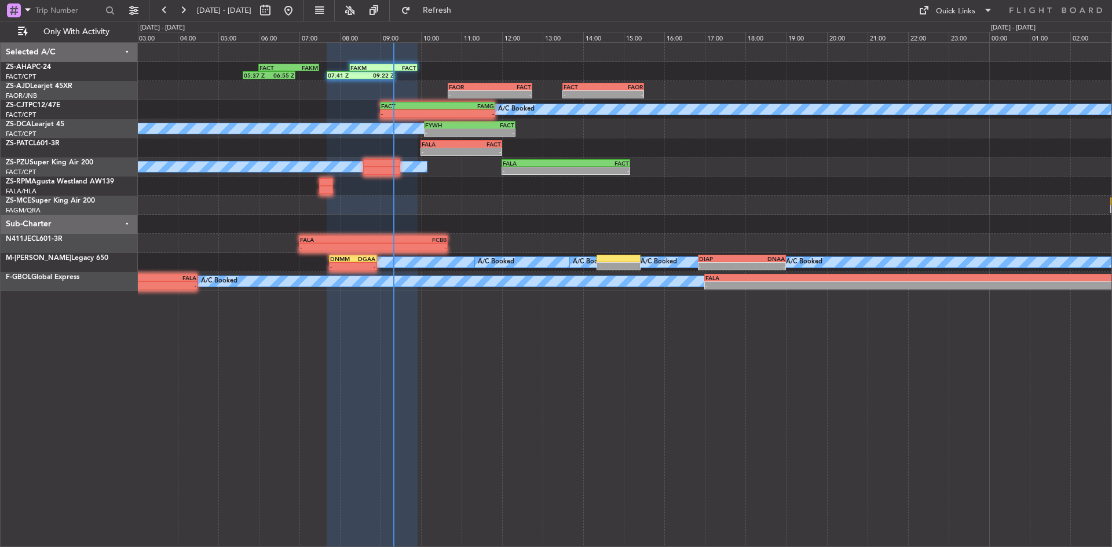
type input "0"
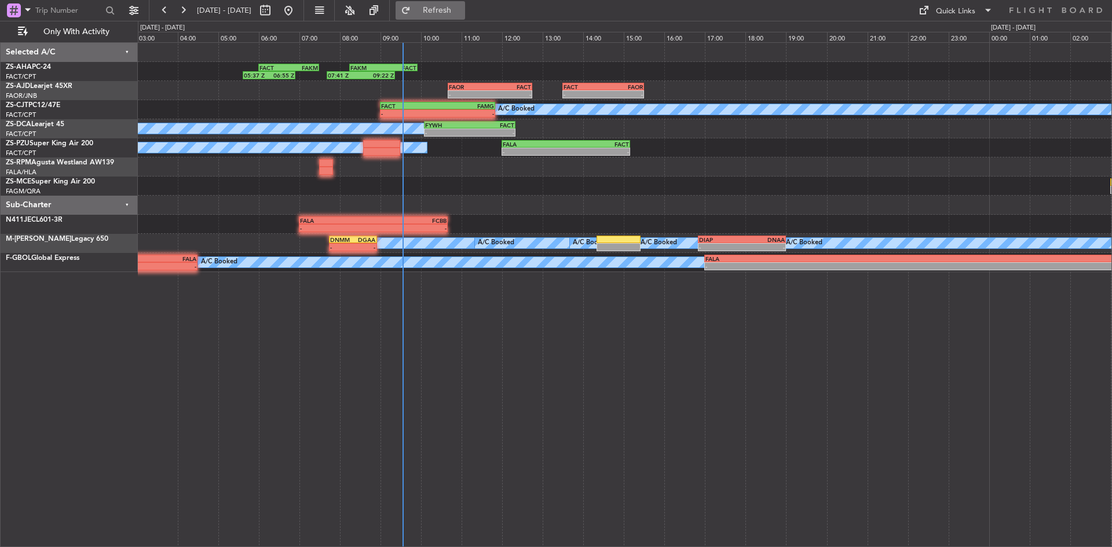
click at [465, 4] on button "Refresh" at bounding box center [431, 10] width 70 height 19
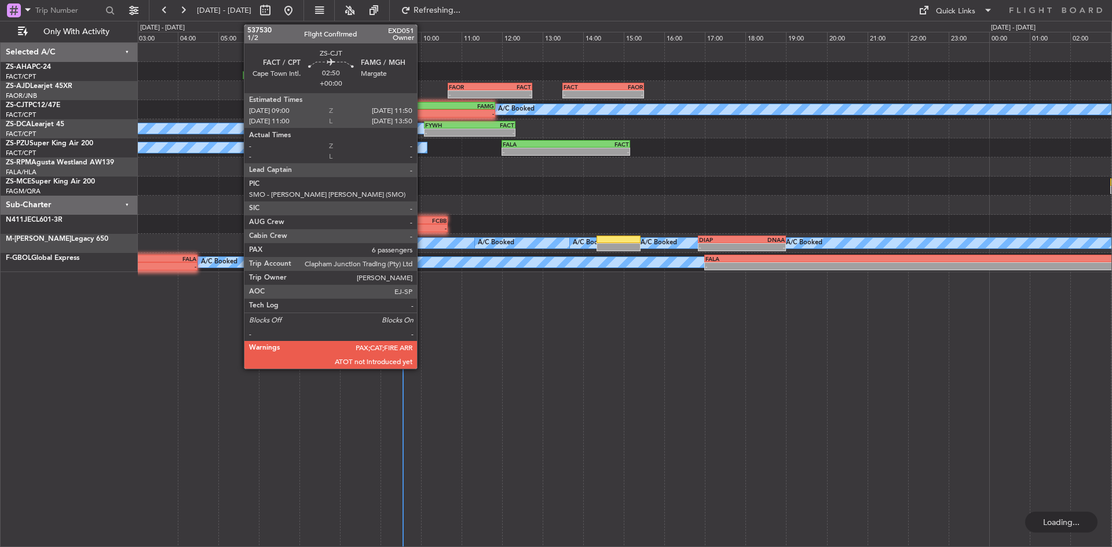
click at [422, 107] on div "FACT" at bounding box center [409, 106] width 57 height 7
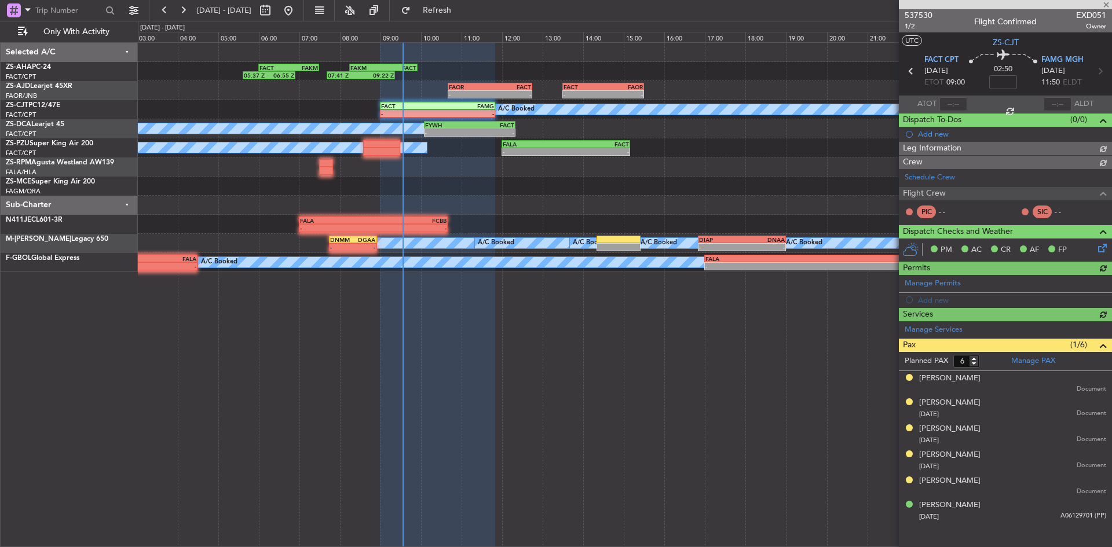
click at [952, 106] on div at bounding box center [953, 104] width 28 height 14
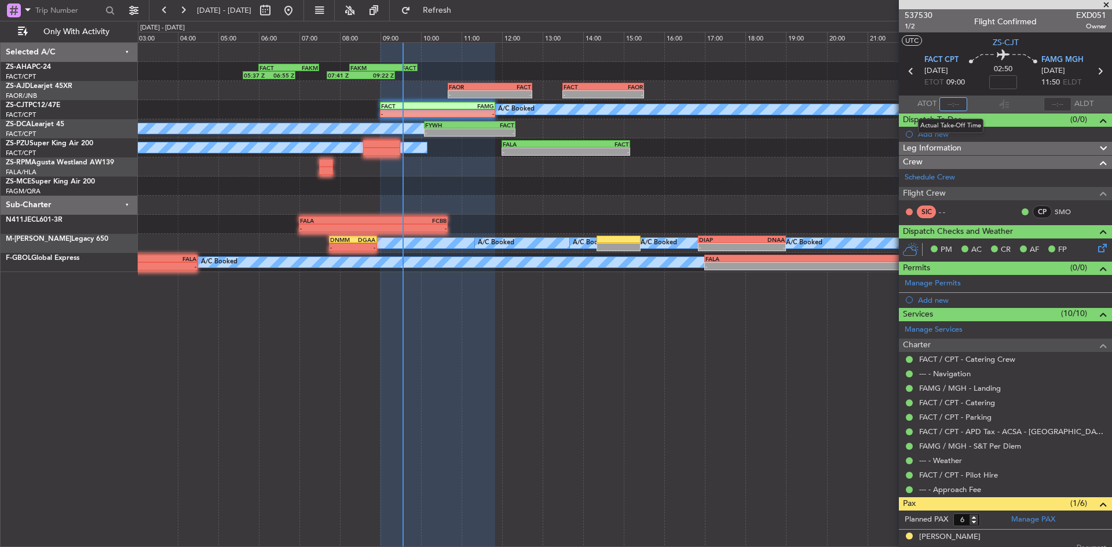
click at [952, 106] on input "text" at bounding box center [953, 104] width 28 height 14
type input "09:24"
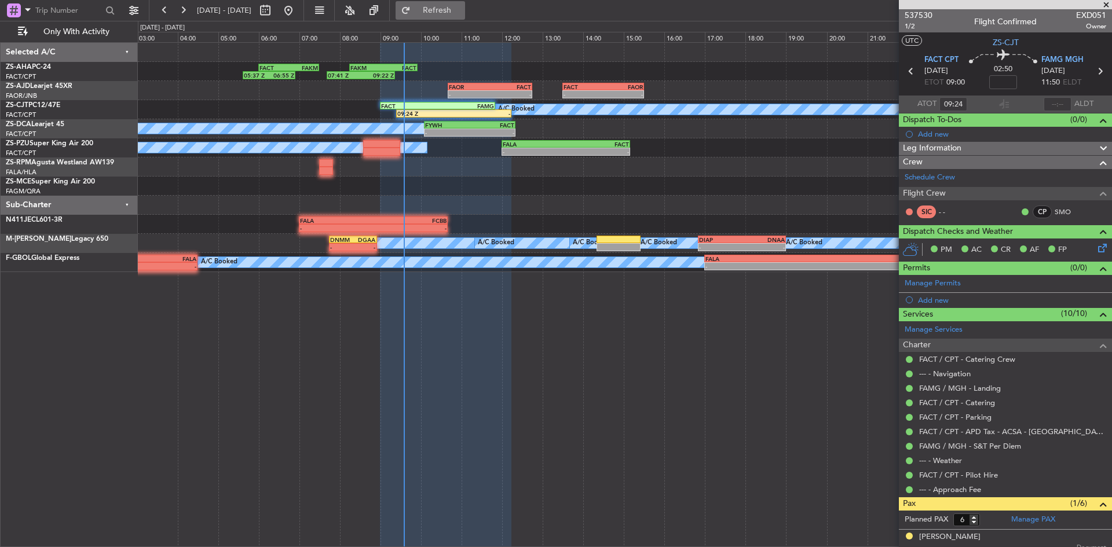
click at [459, 13] on span "Refresh" at bounding box center [437, 10] width 49 height 8
click at [459, 12] on span "Refreshing..." at bounding box center [437, 10] width 49 height 8
click at [1105, 3] on div at bounding box center [1005, 4] width 213 height 9
click at [1108, 3] on span at bounding box center [1106, 5] width 12 height 10
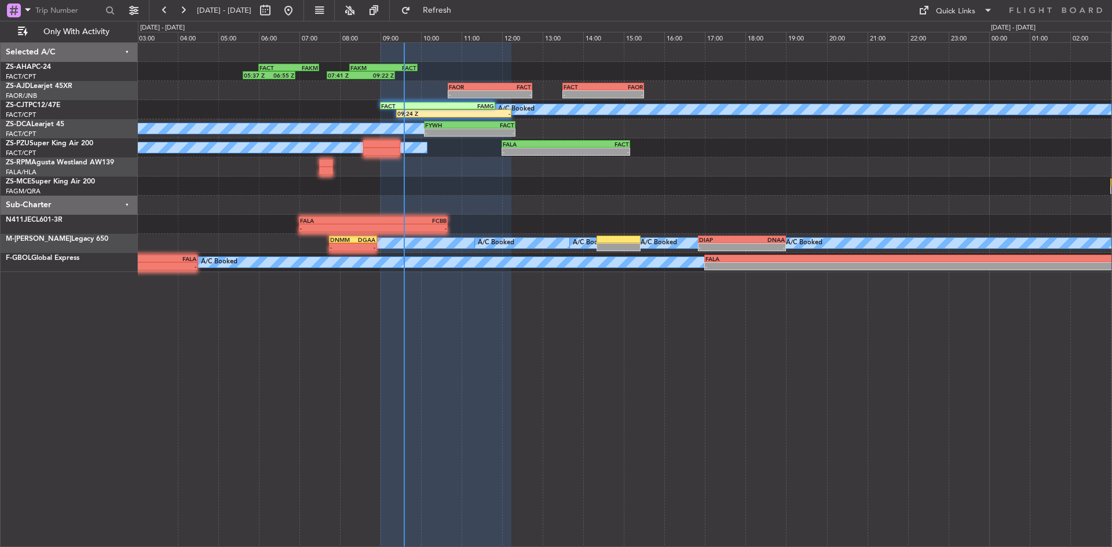
type input "0"
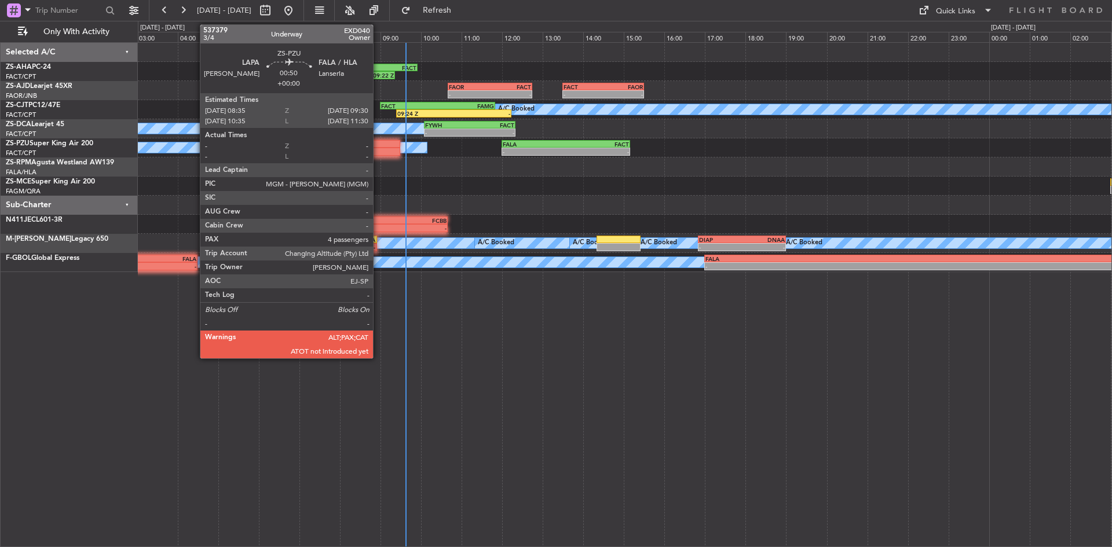
click at [378, 144] on div at bounding box center [382, 144] width 38 height 8
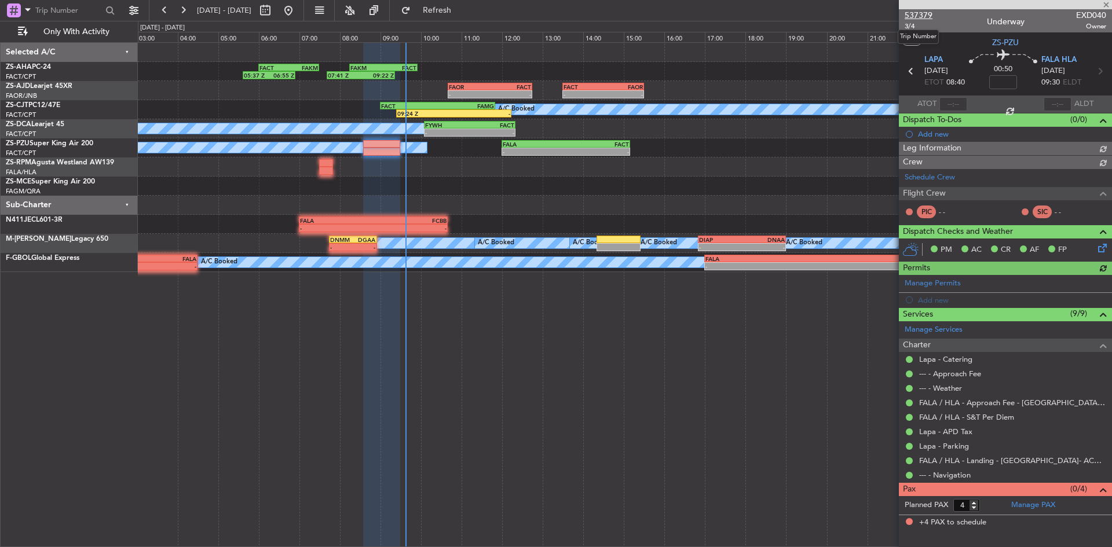
click at [921, 16] on span "537379" at bounding box center [919, 15] width 28 height 12
click at [1105, 3] on span at bounding box center [1106, 5] width 12 height 10
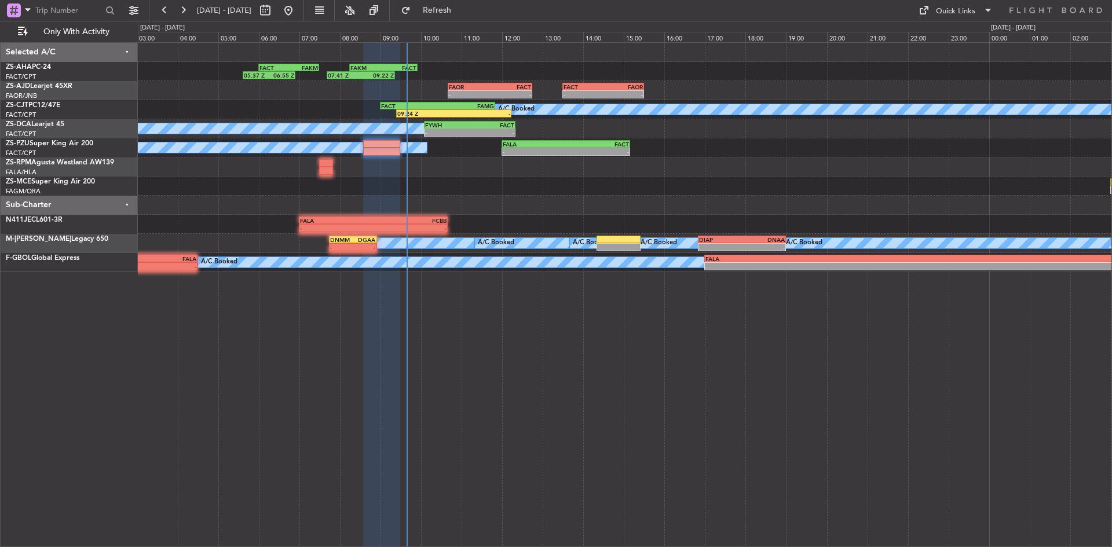
type input "0"
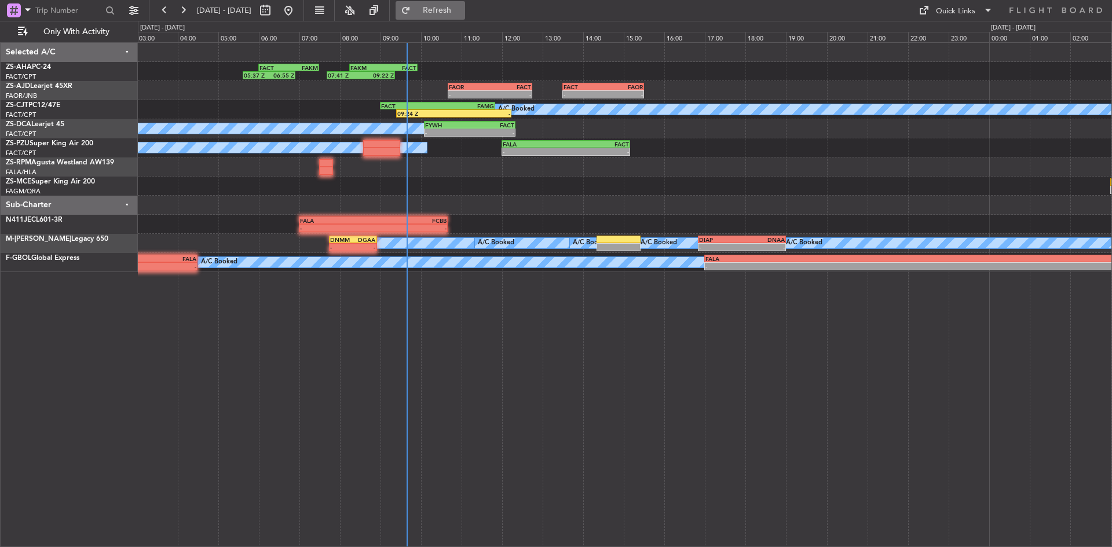
click at [458, 16] on button "Refresh" at bounding box center [431, 10] width 70 height 19
